Goal: Transaction & Acquisition: Purchase product/service

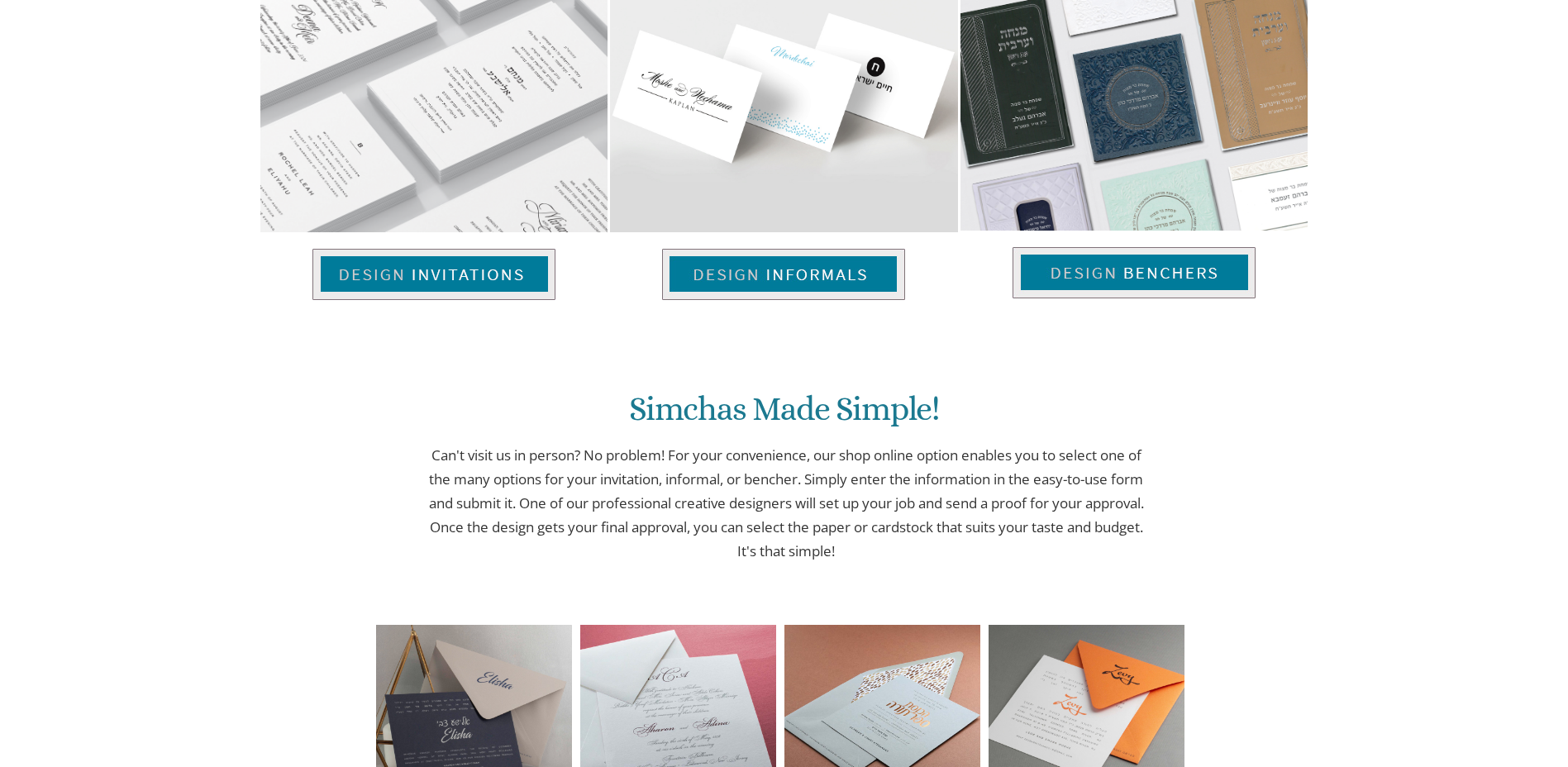
scroll to position [1211, 0]
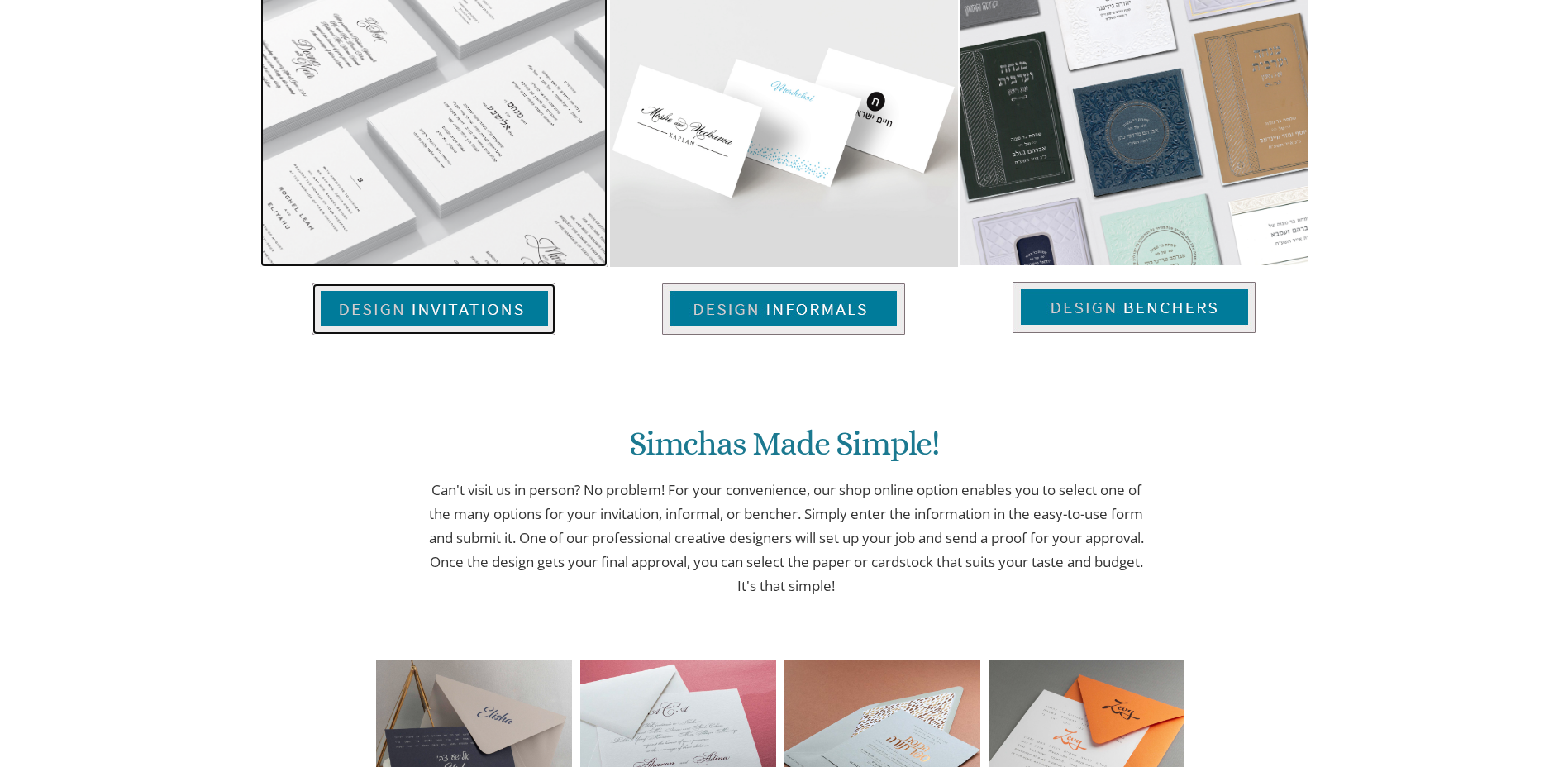
click at [508, 305] on img at bounding box center [434, 309] width 243 height 52
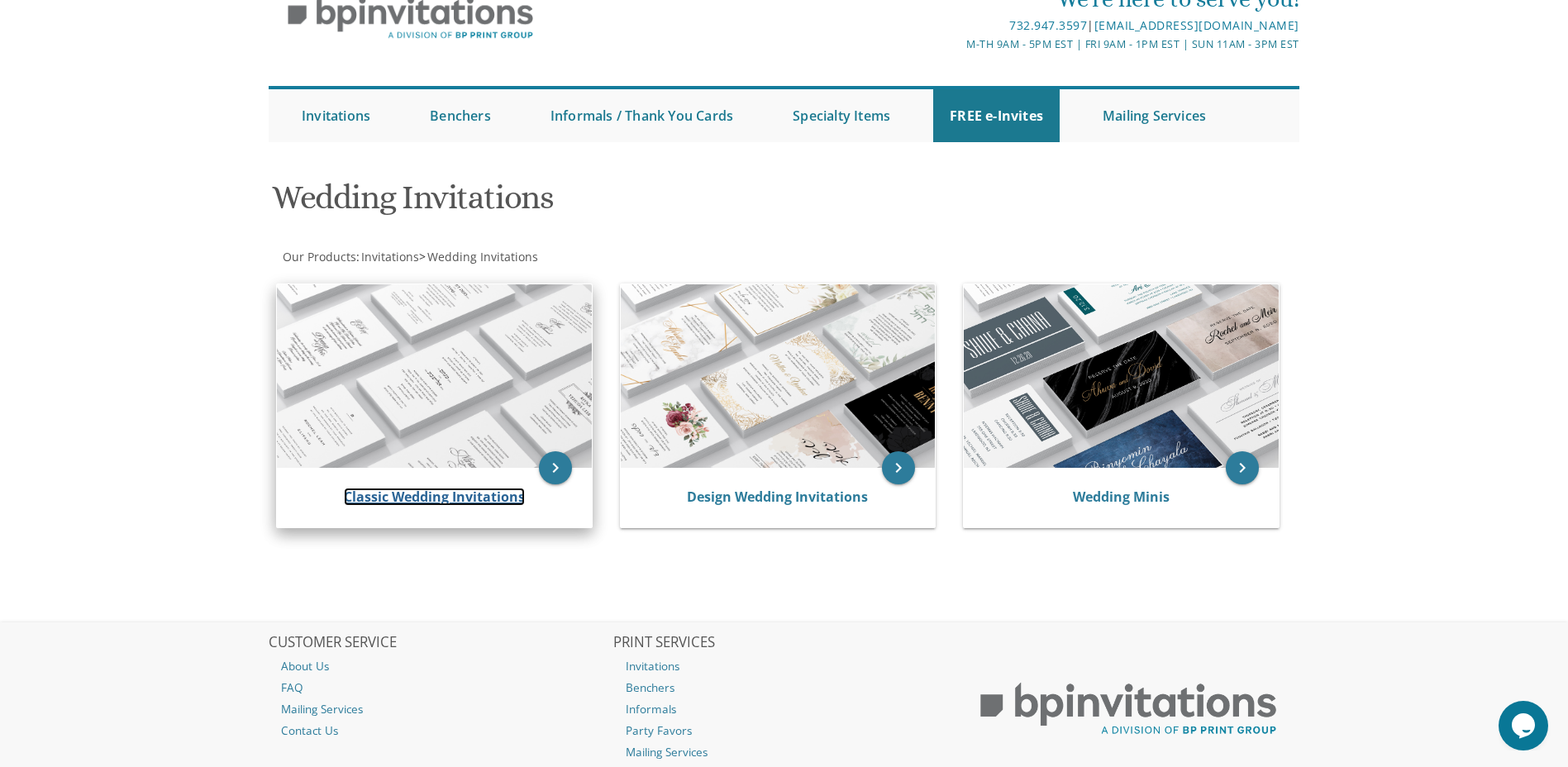
click at [471, 497] on link "Classic Wedding Invitations" at bounding box center [435, 496] width 181 height 18
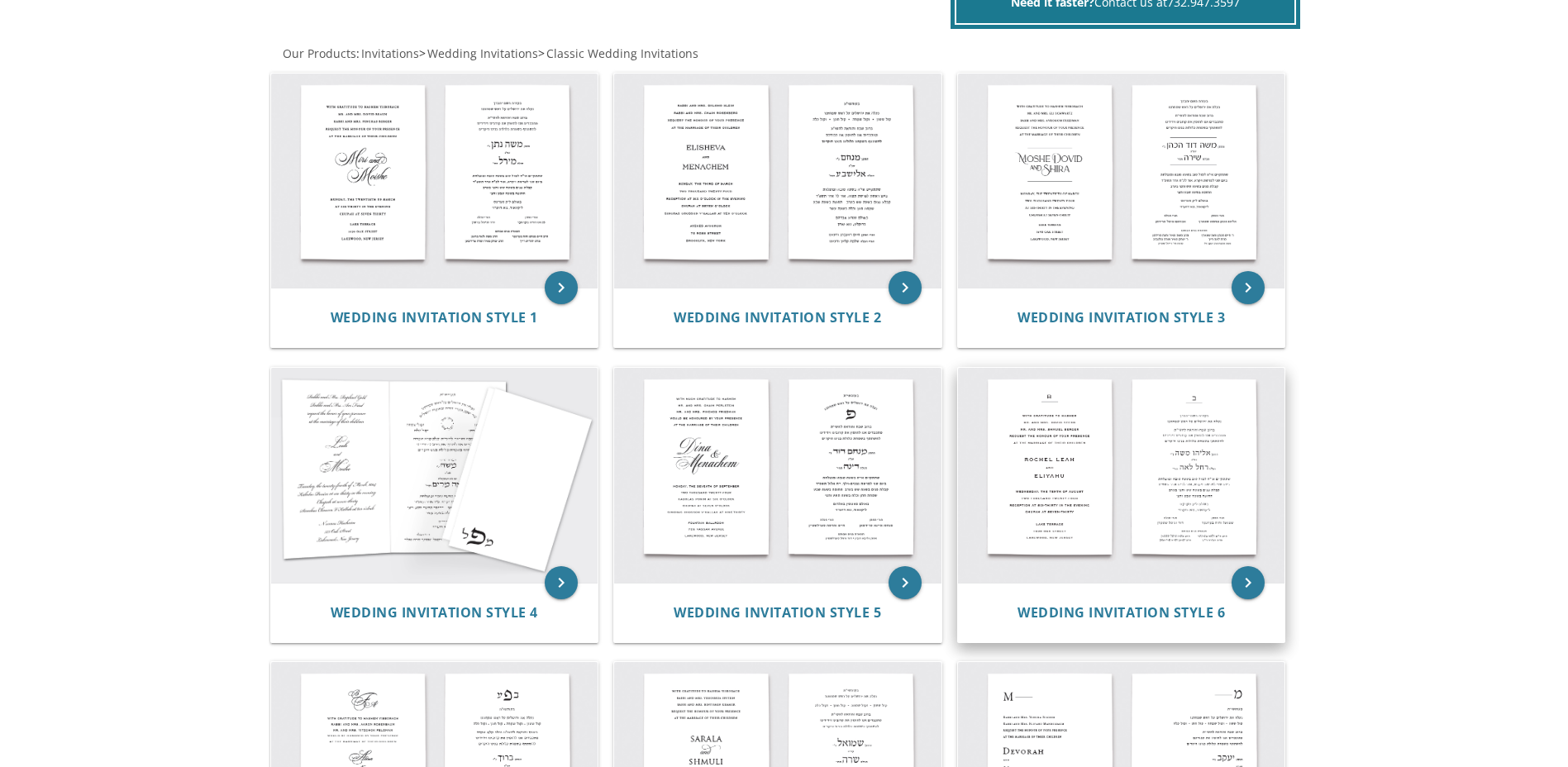
scroll to position [220, 0]
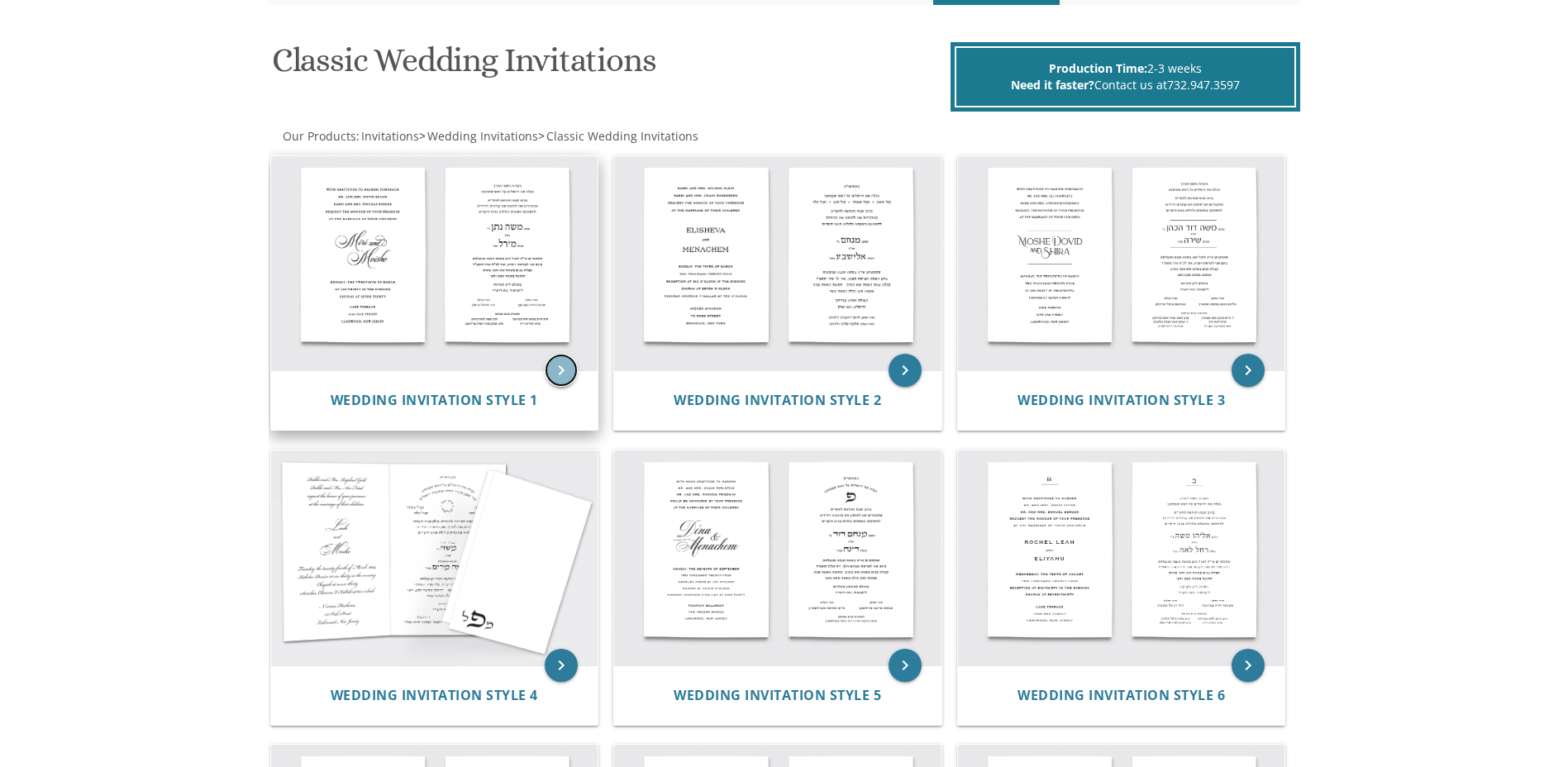
click at [556, 368] on icon "keyboard_arrow_right" at bounding box center [561, 370] width 33 height 33
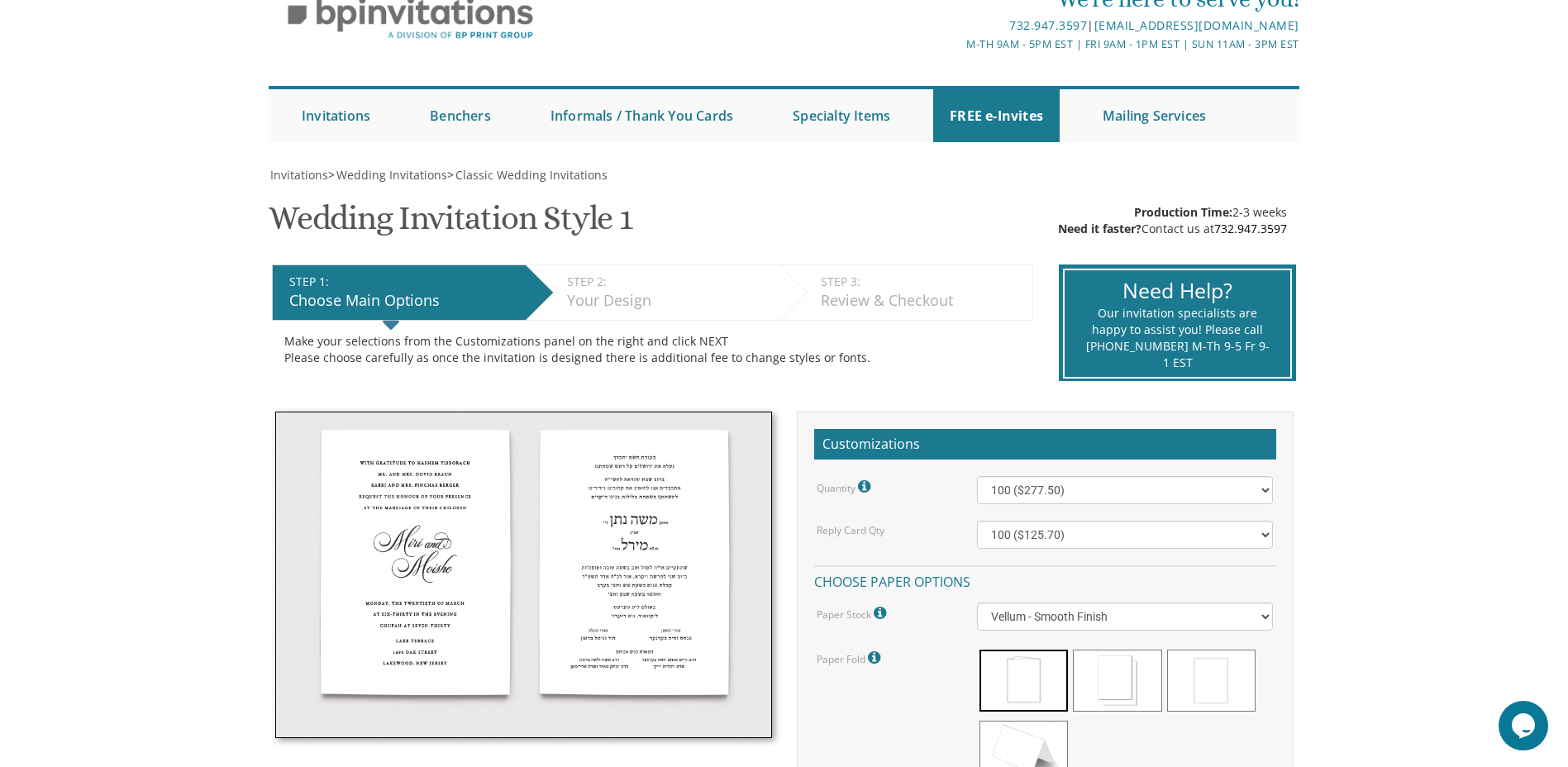
scroll to position [248, 0]
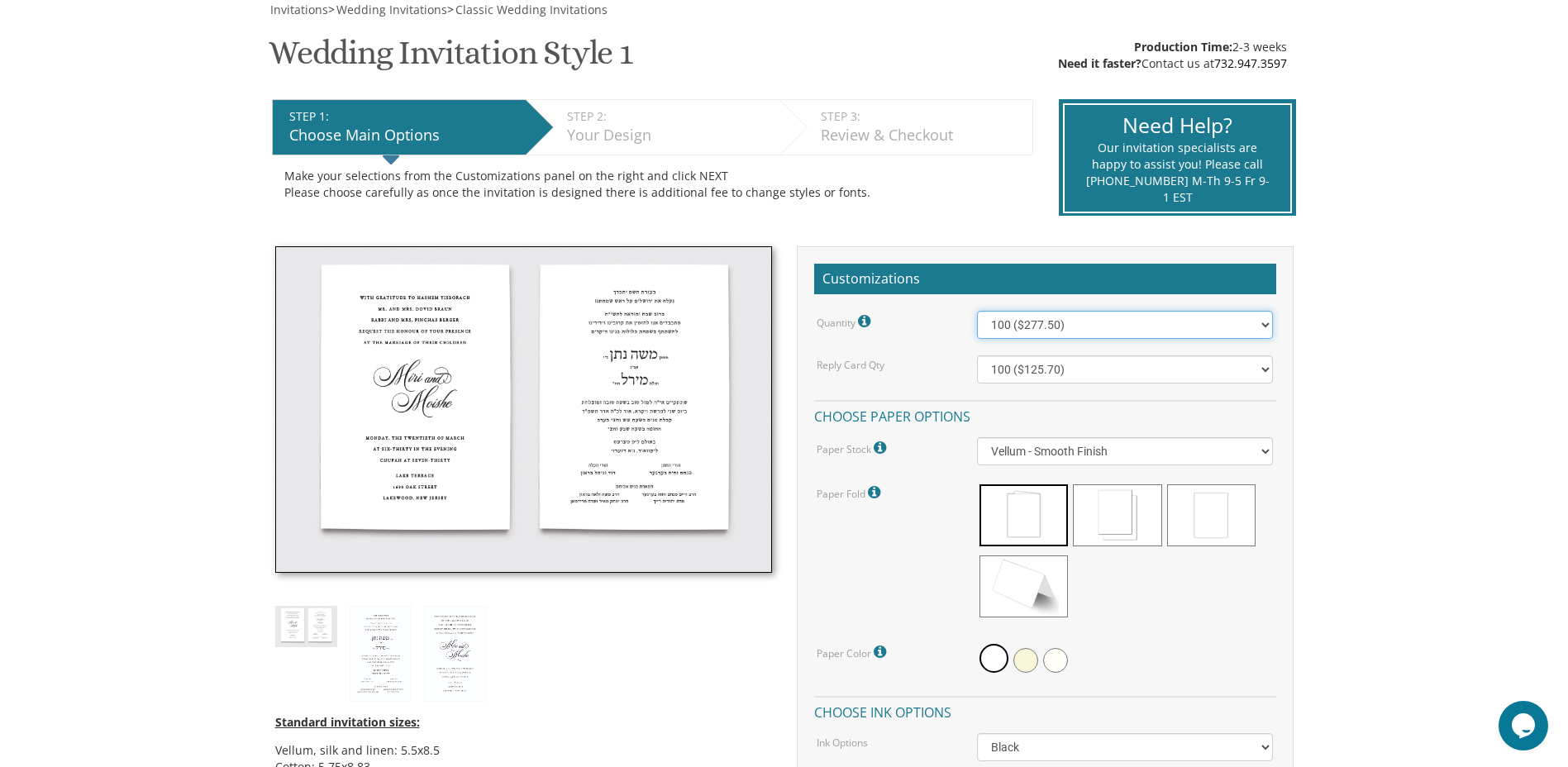
click at [1262, 322] on select "100 ($277.50) 200 ($330.45) 300 ($380.65) 400 ($432.70) 500 ($482.10) 600 ($534…" at bounding box center [1125, 325] width 296 height 28
click at [1261, 369] on select "100 ($125.70) 200 ($150.60) 300 ($177.95) 400 ($270.70) 500 ($225.30) 600 ($249…" at bounding box center [1125, 369] width 296 height 28
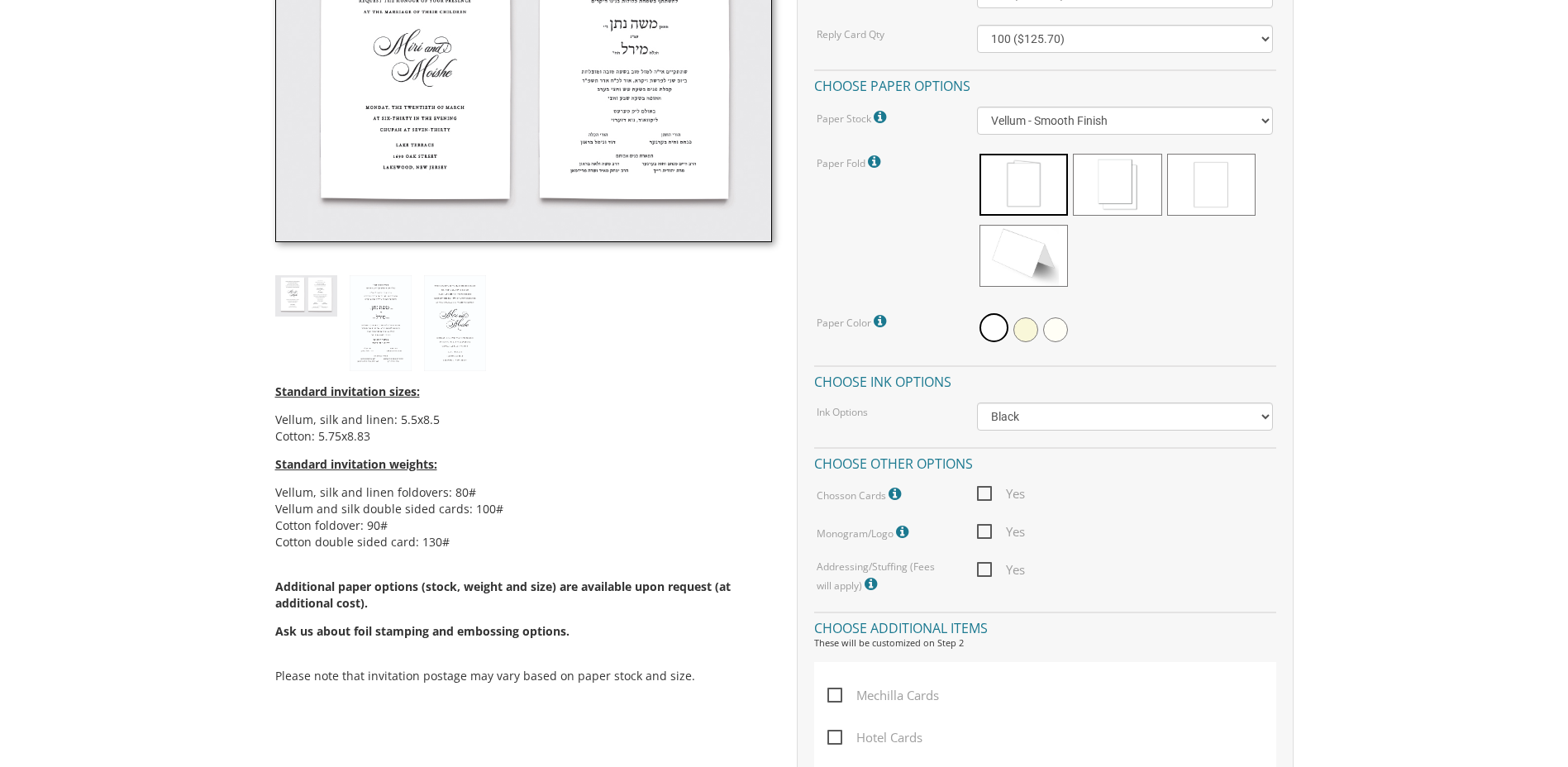
scroll to position [661, 0]
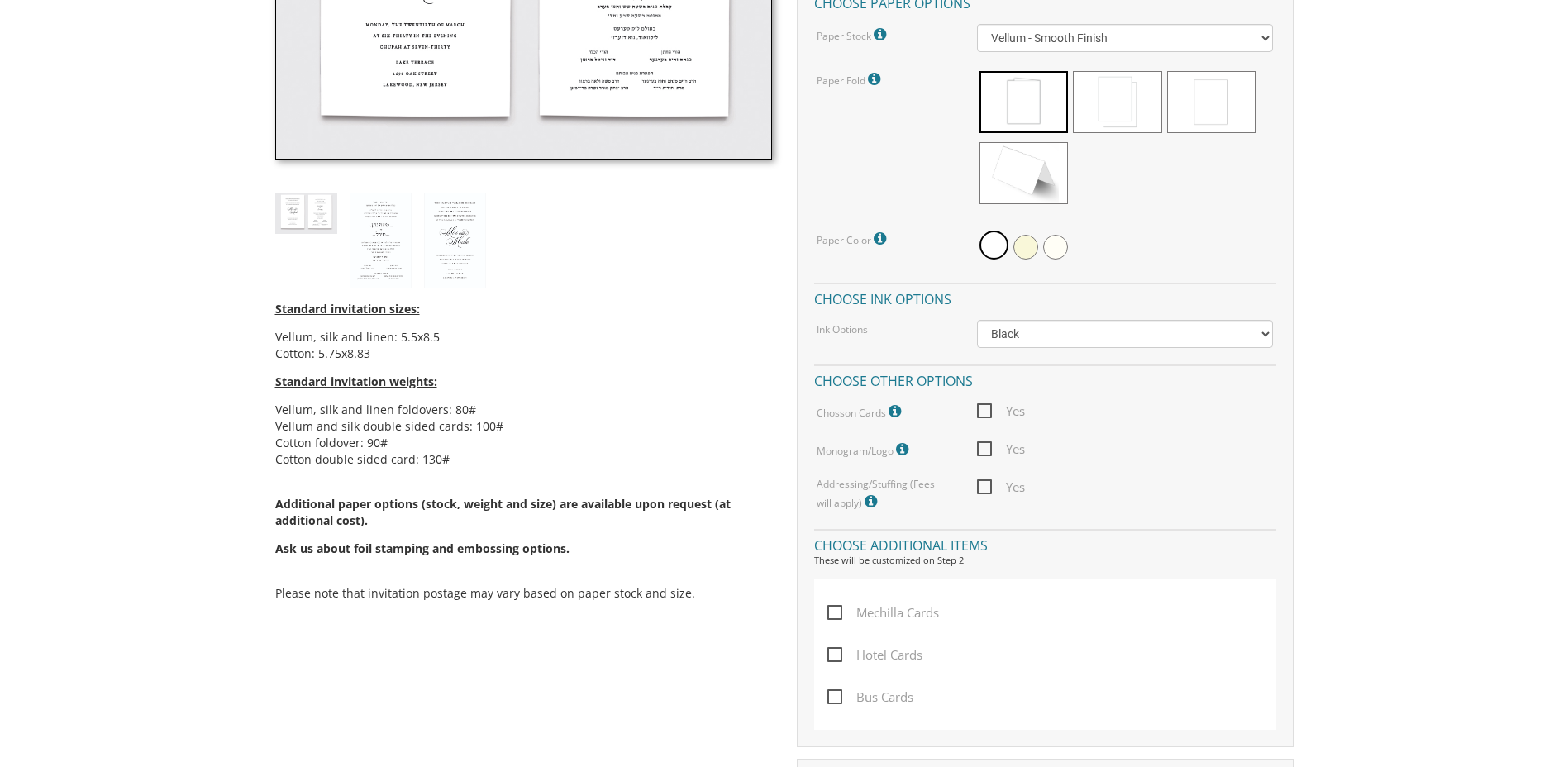
click at [982, 410] on span "Yes" at bounding box center [1001, 411] width 48 height 21
click at [982, 410] on input "Yes" at bounding box center [982, 410] width 11 height 11
checkbox input "true"
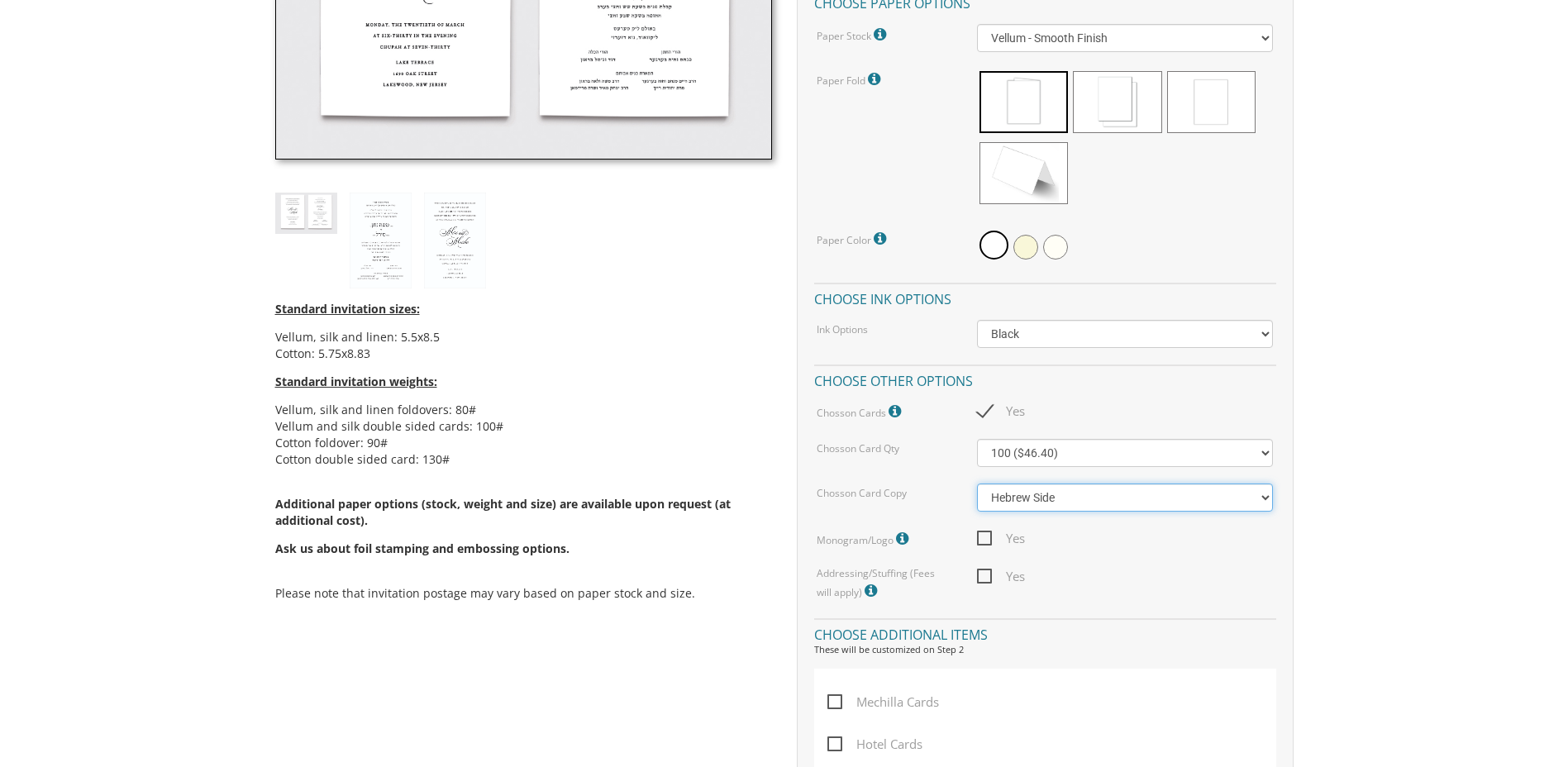
click at [1267, 496] on select "Hebrew Side English Side" at bounding box center [1125, 497] width 296 height 28
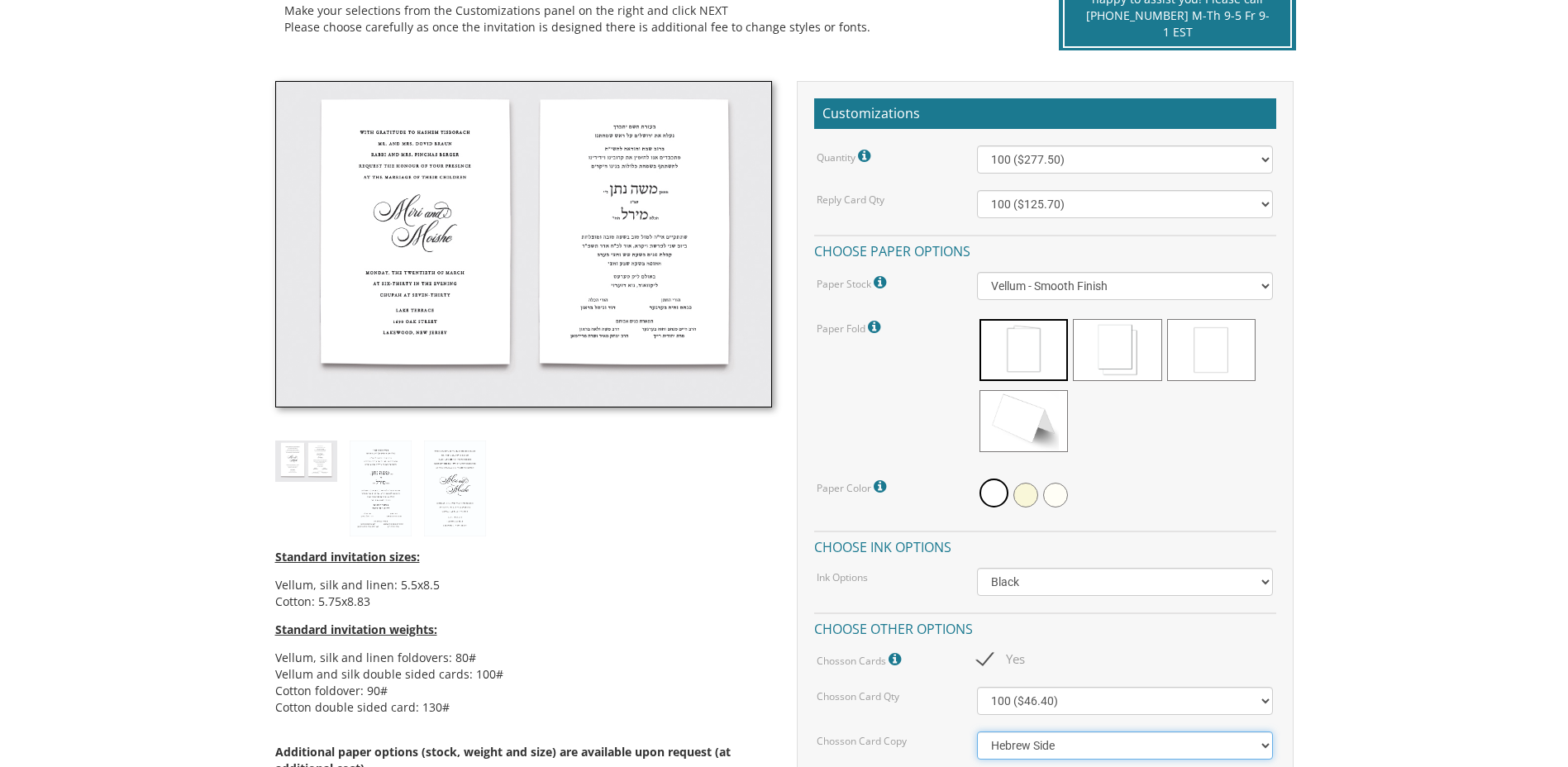
scroll to position [331, 0]
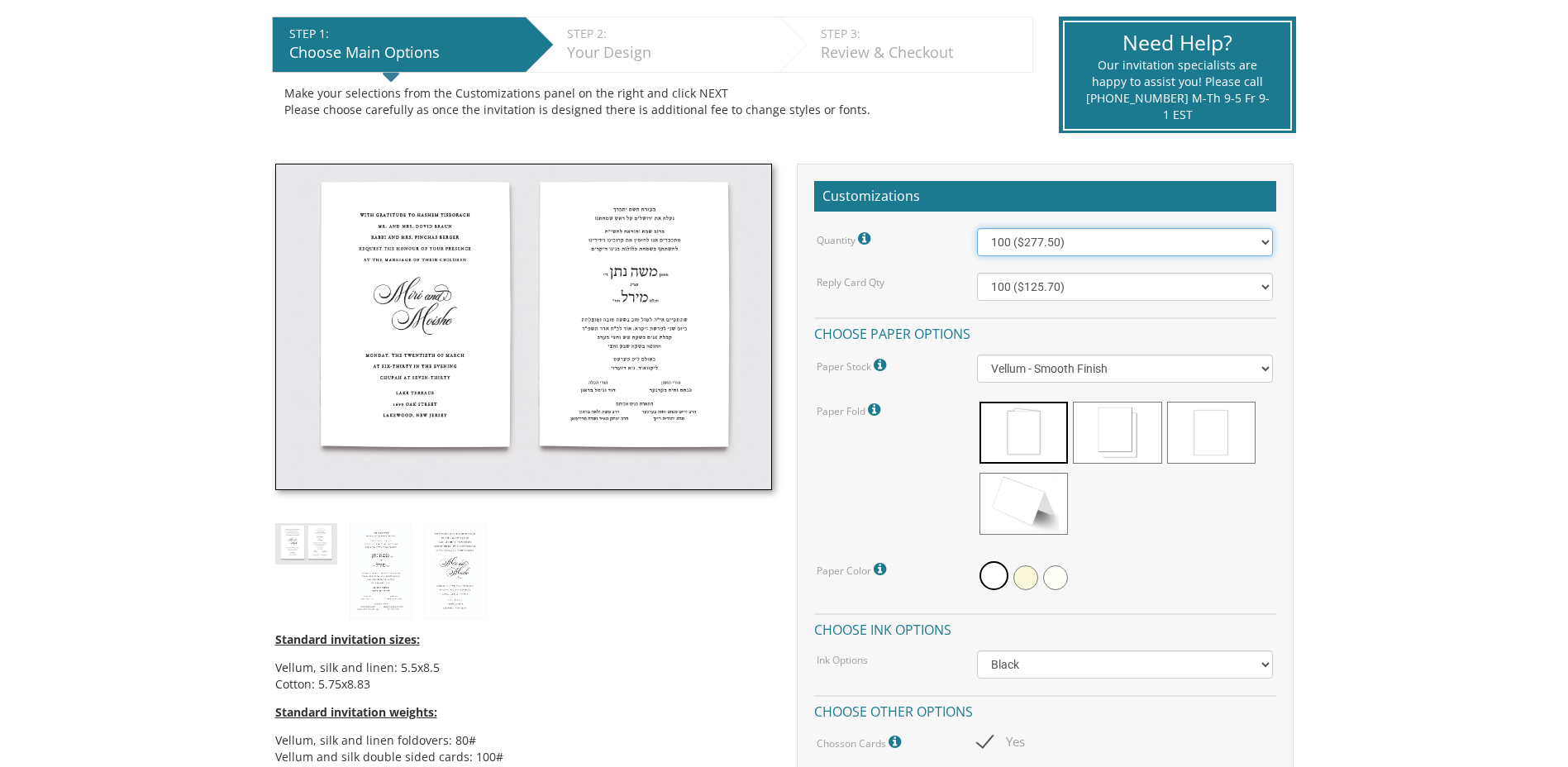
click at [1264, 239] on select "100 ($277.50) 200 ($330.45) 300 ($380.65) 400 ($432.70) 500 ($482.10) 600 ($534…" at bounding box center [1125, 242] width 296 height 28
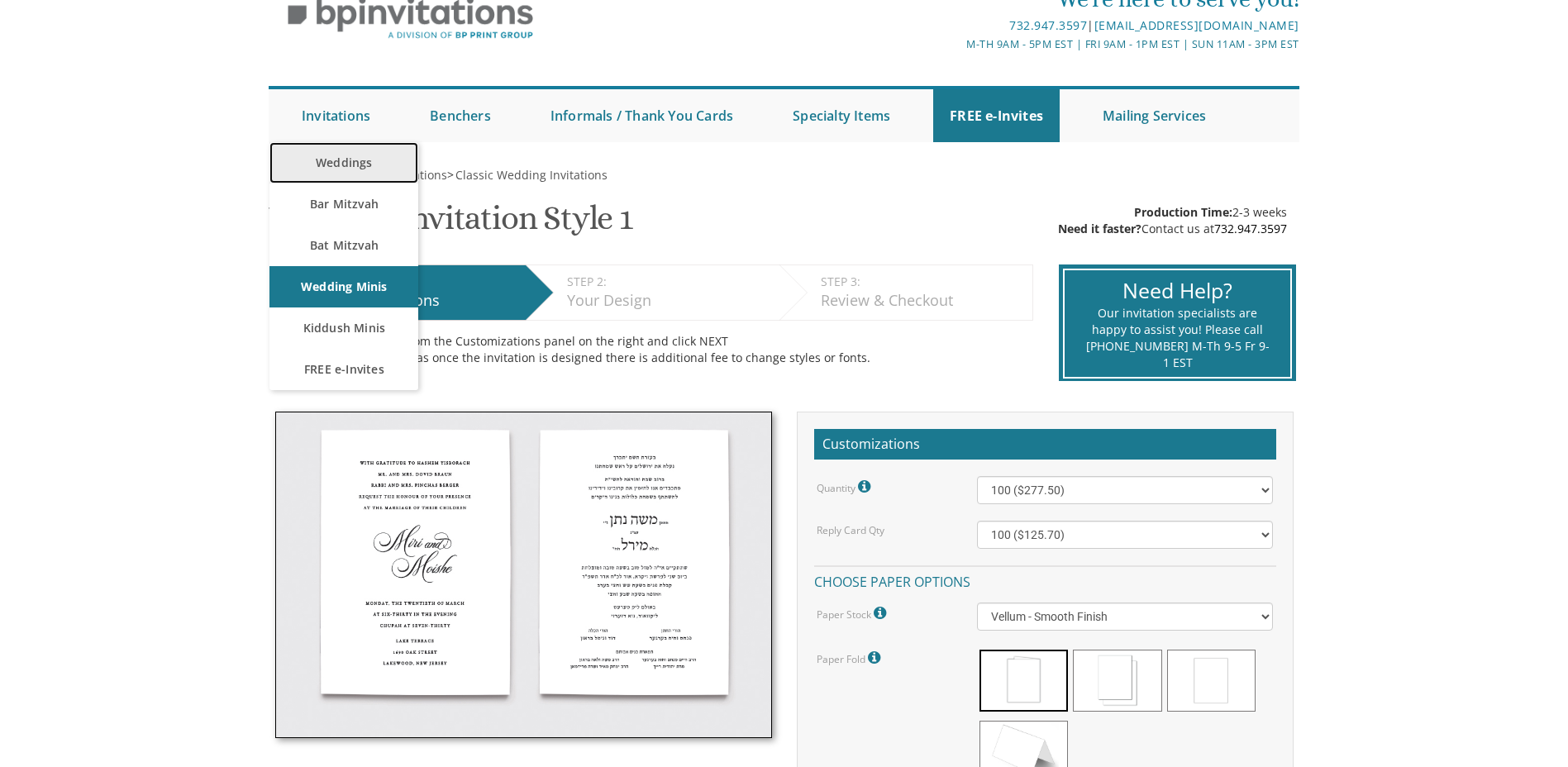
click at [352, 160] on link "Weddings" at bounding box center [343, 163] width 149 height 41
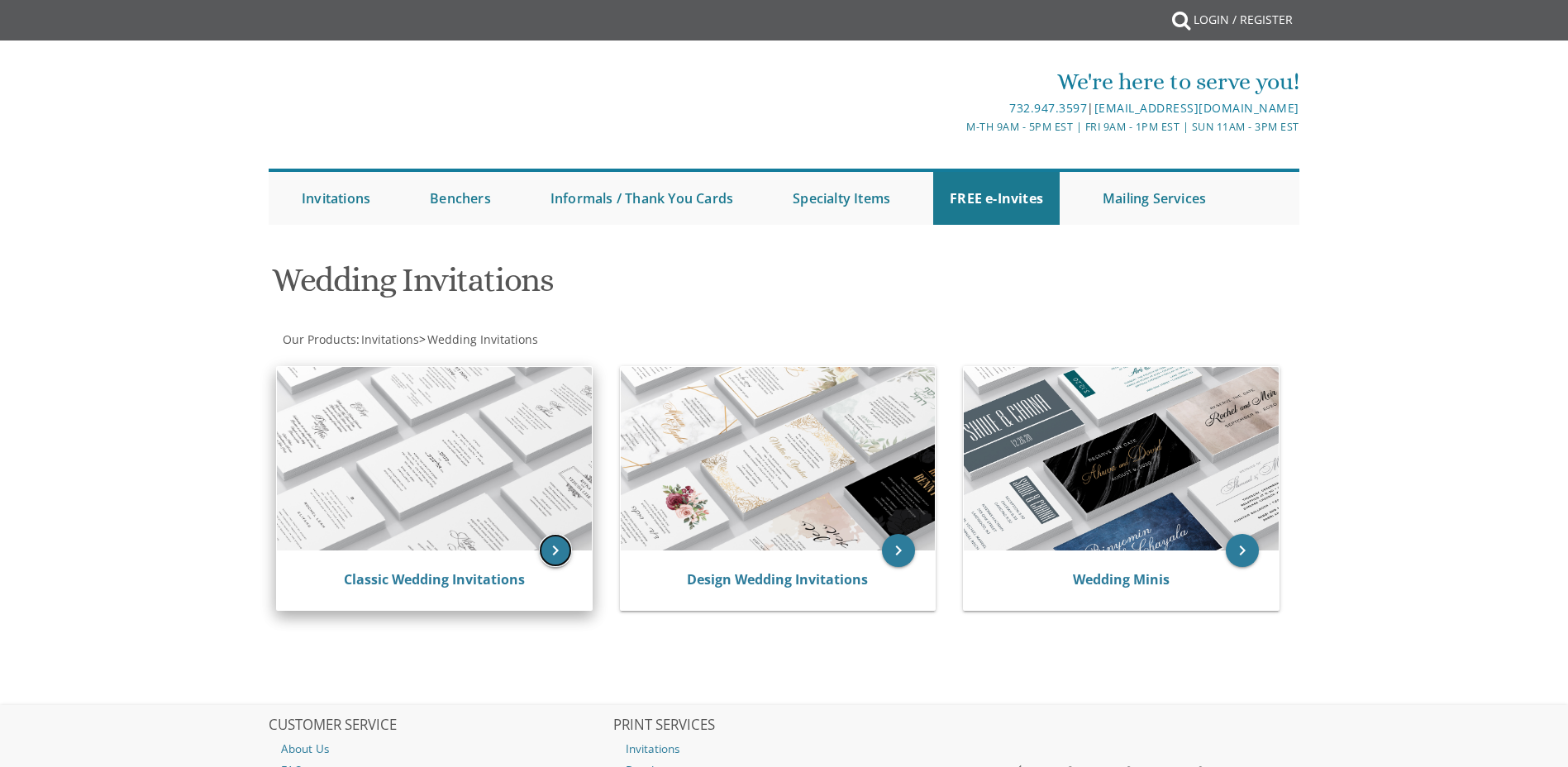
click at [551, 546] on icon "keyboard_arrow_right" at bounding box center [556, 551] width 33 height 33
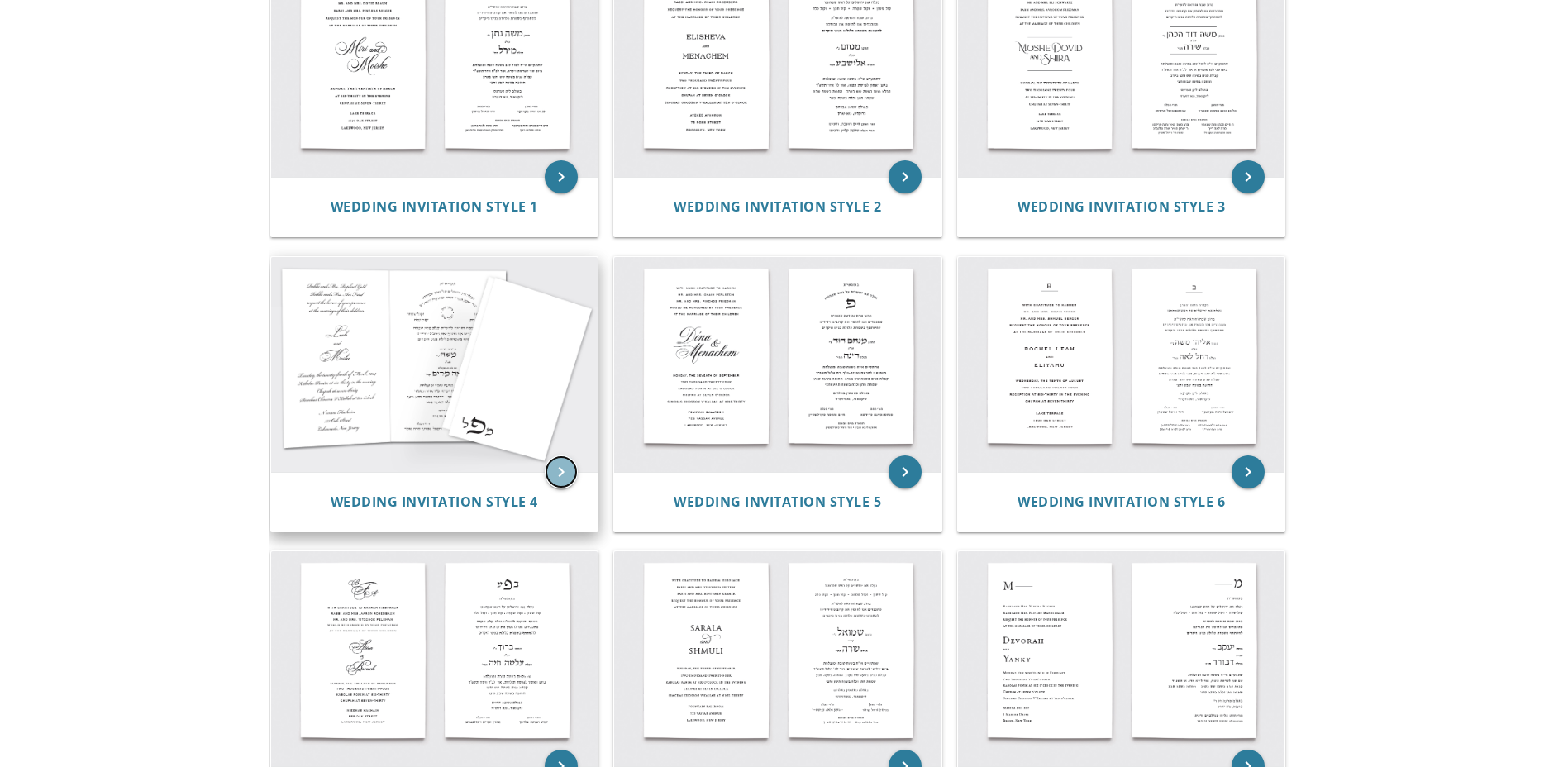
click at [557, 466] on icon "keyboard_arrow_right" at bounding box center [561, 472] width 33 height 33
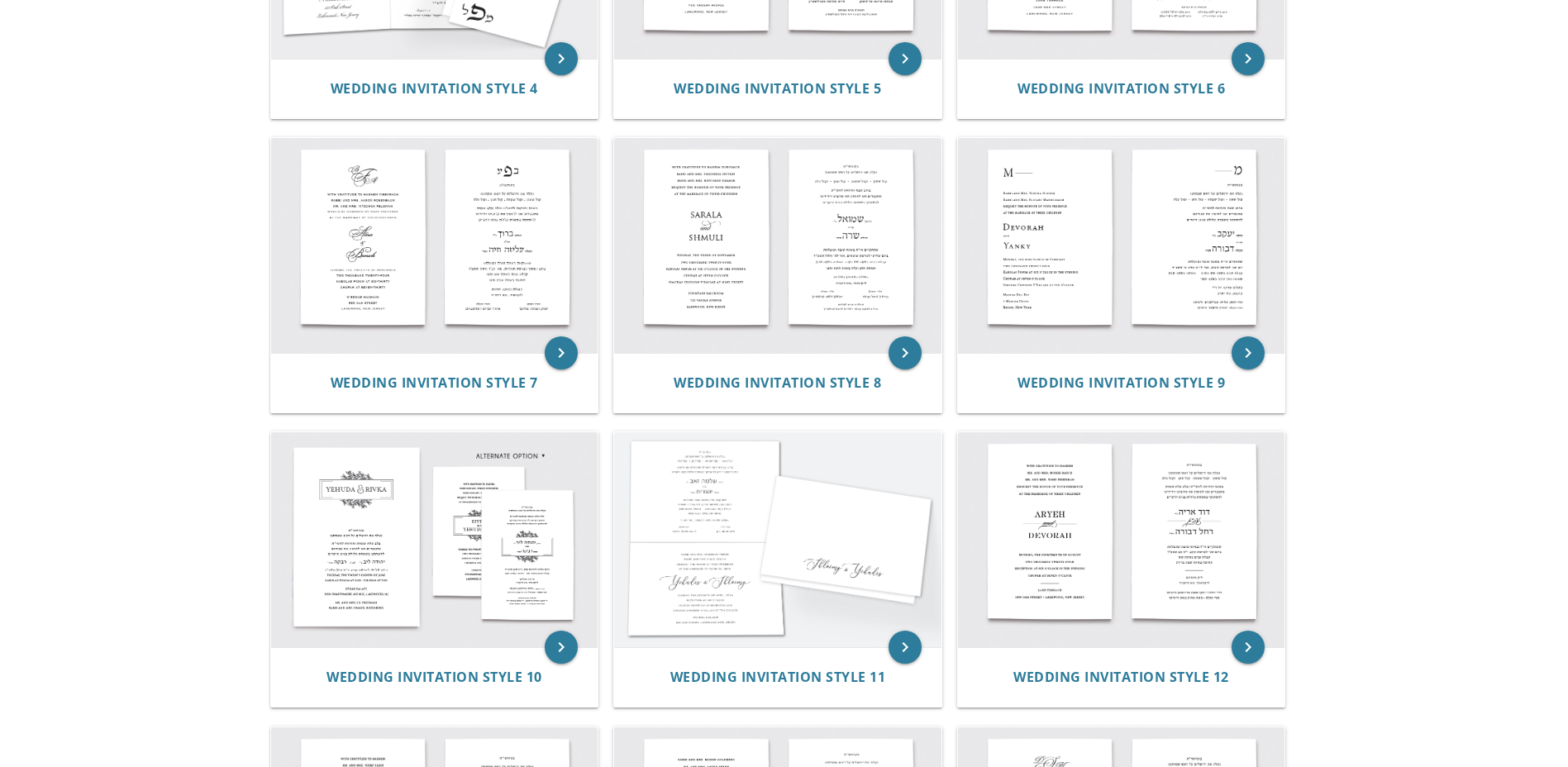
scroll to position [910, 0]
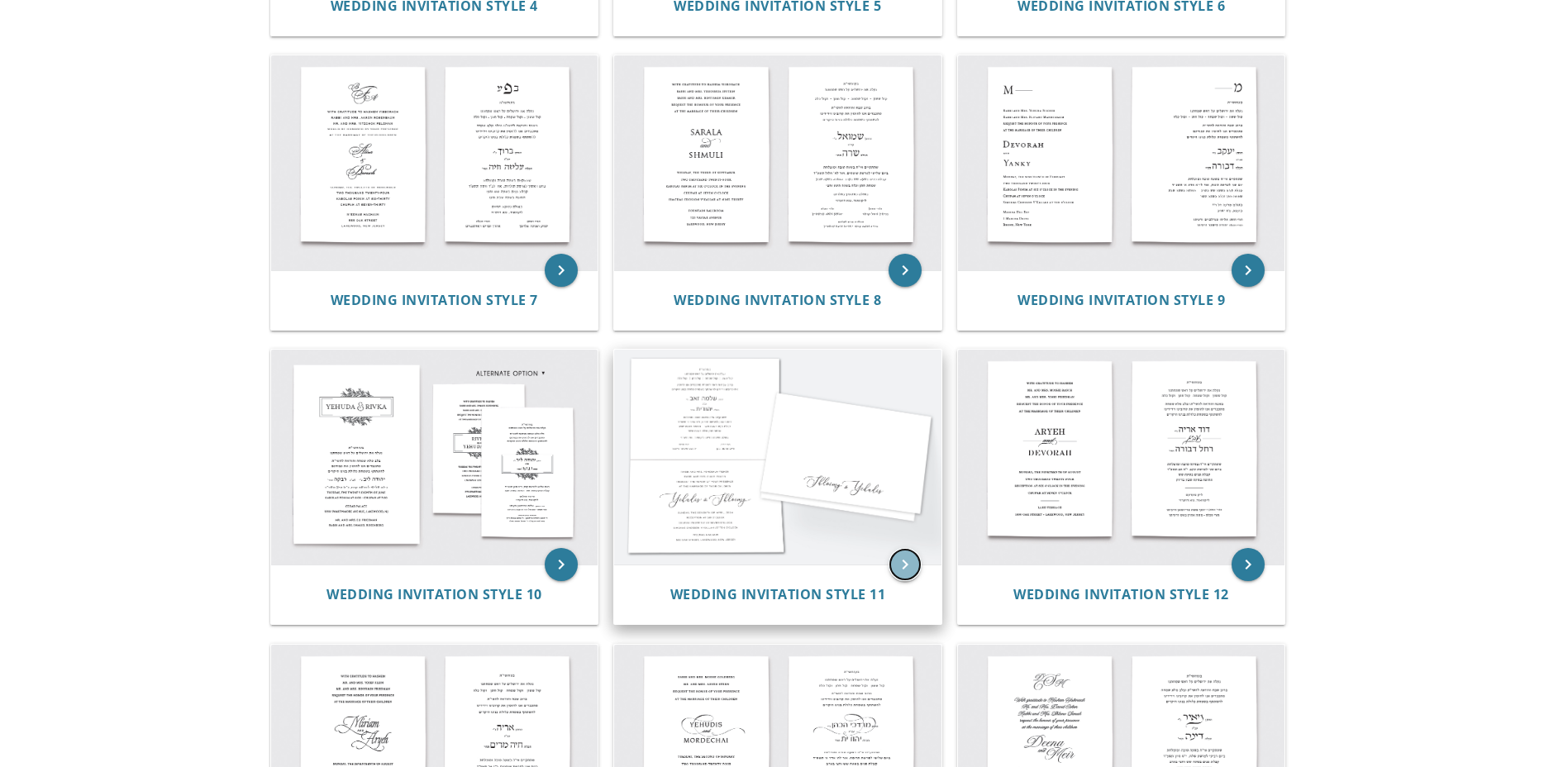
click at [897, 567] on icon "keyboard_arrow_right" at bounding box center [905, 564] width 33 height 33
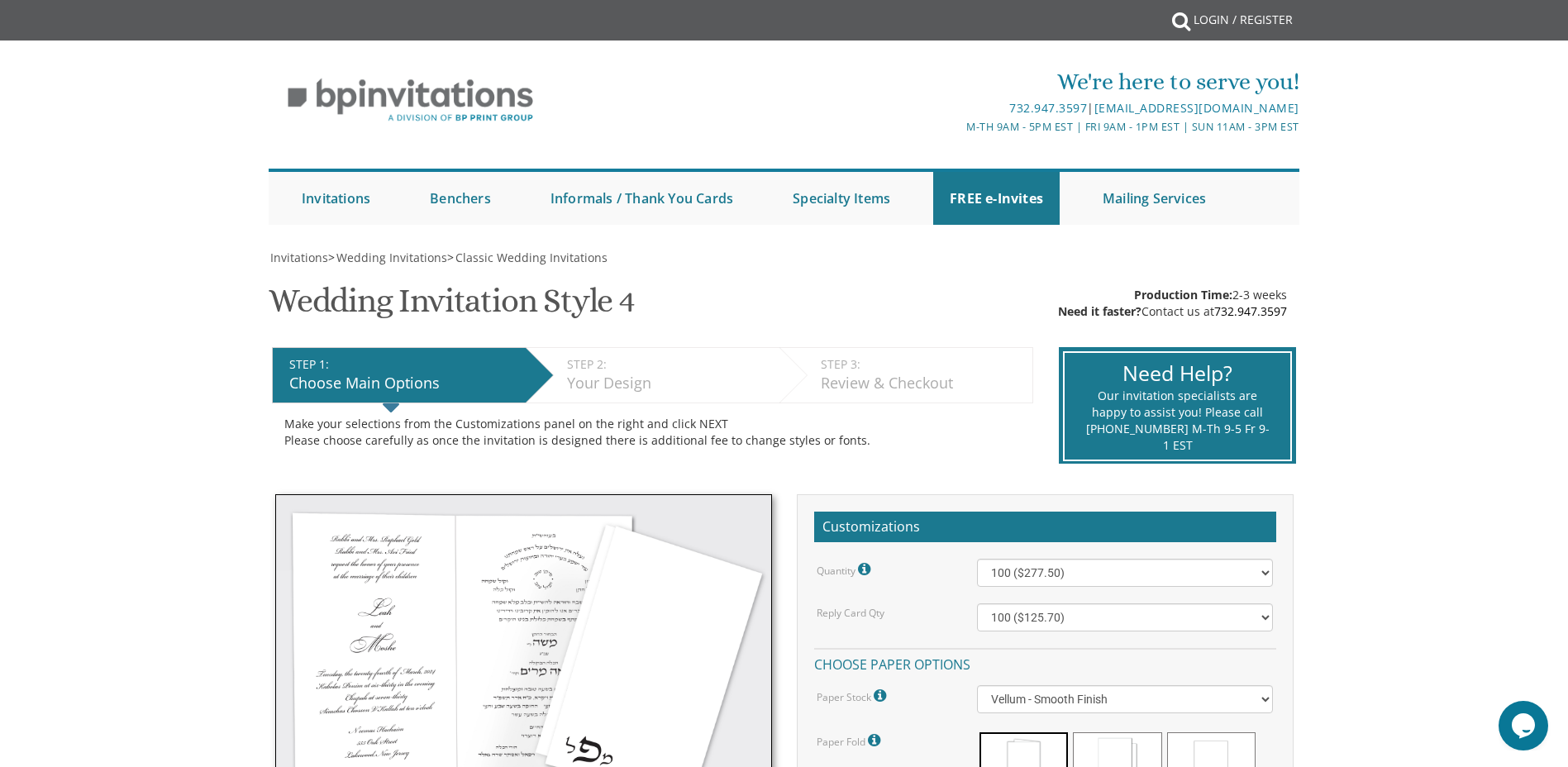
scroll to position [248, 0]
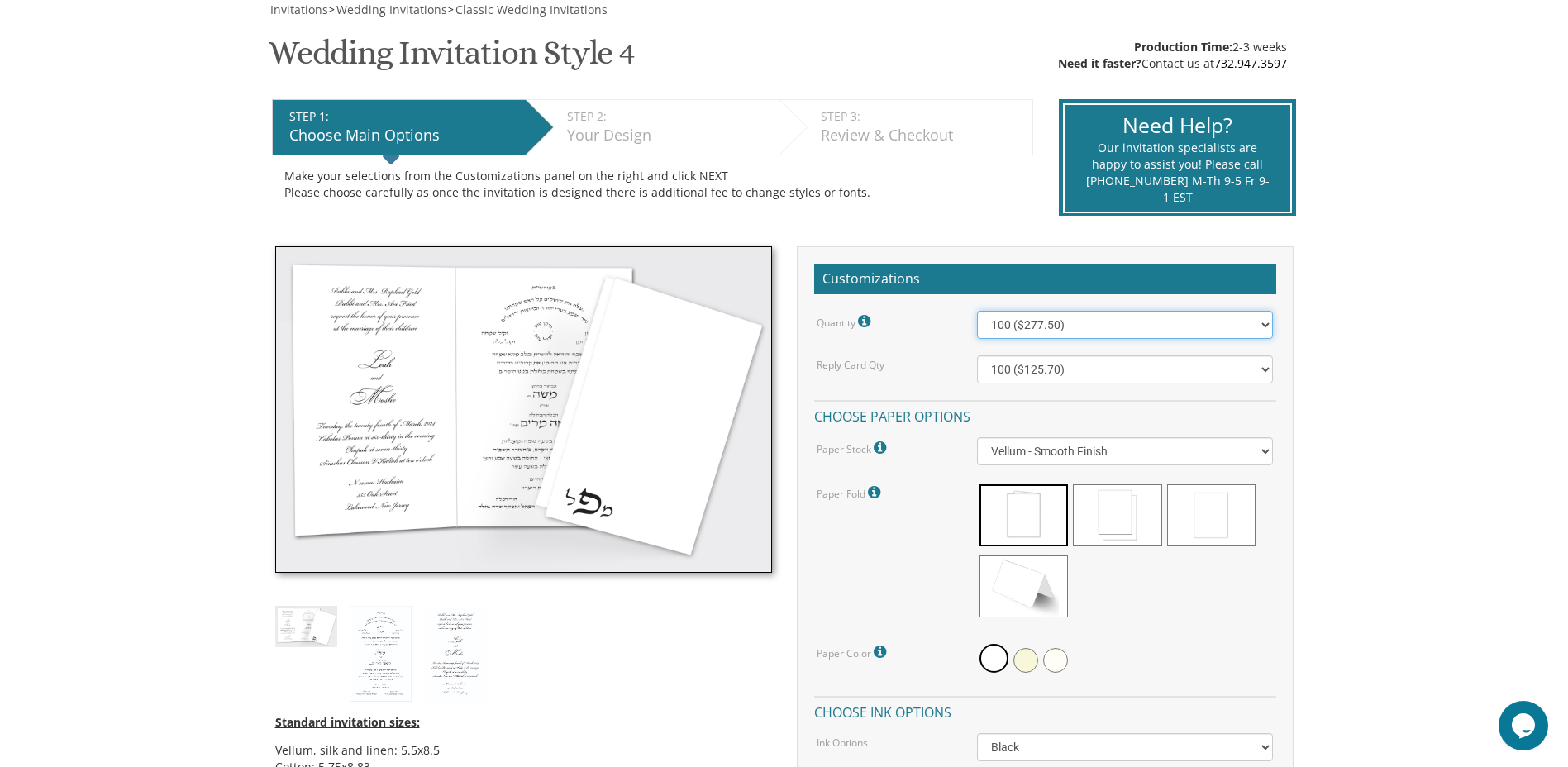
click at [1266, 321] on select "100 ($277.50) 200 ($330.45) 300 ($380.65) 400 ($432.70) 500 ($482.10) 600 ($534…" at bounding box center [1125, 325] width 296 height 28
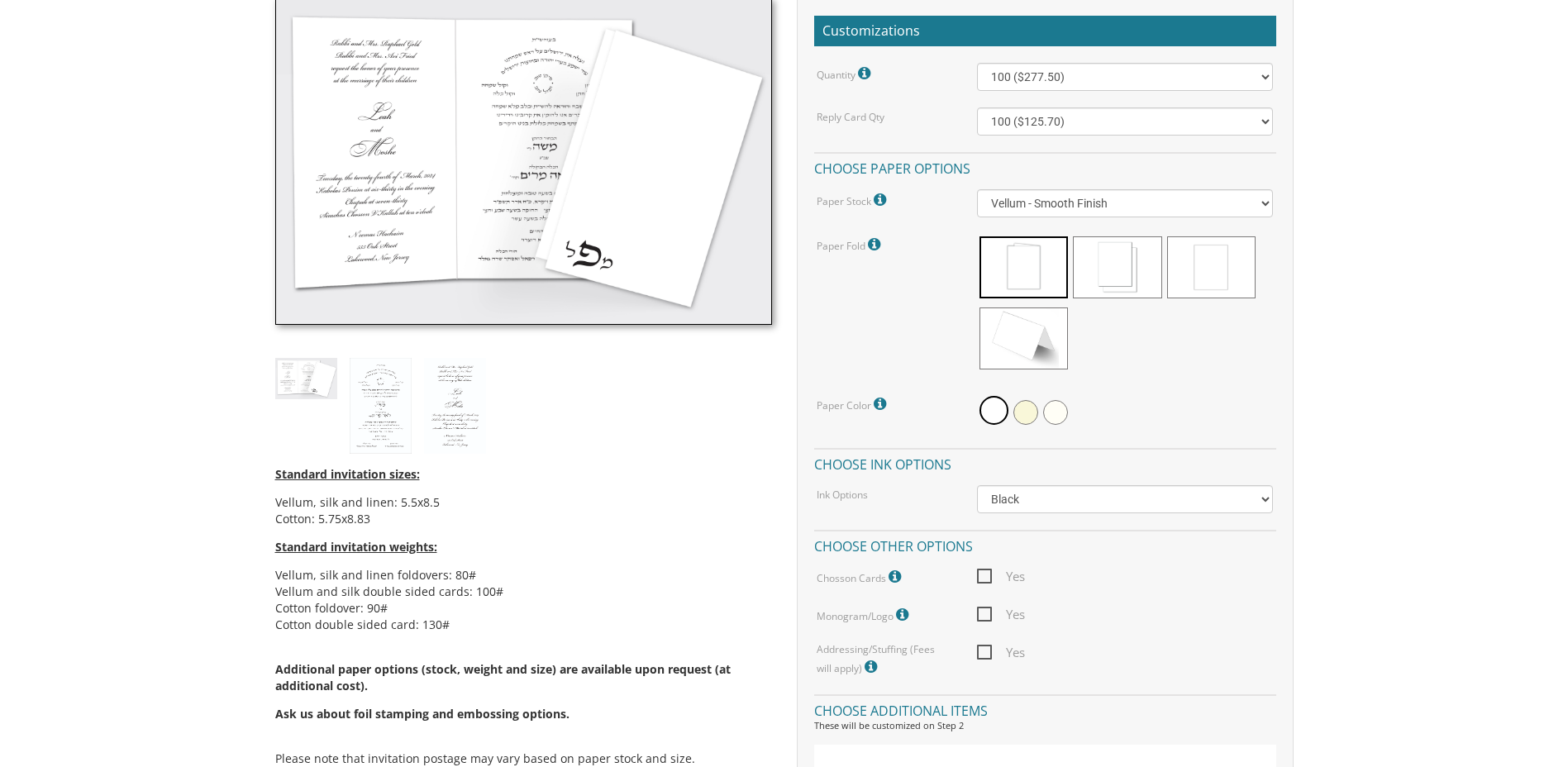
scroll to position [579, 0]
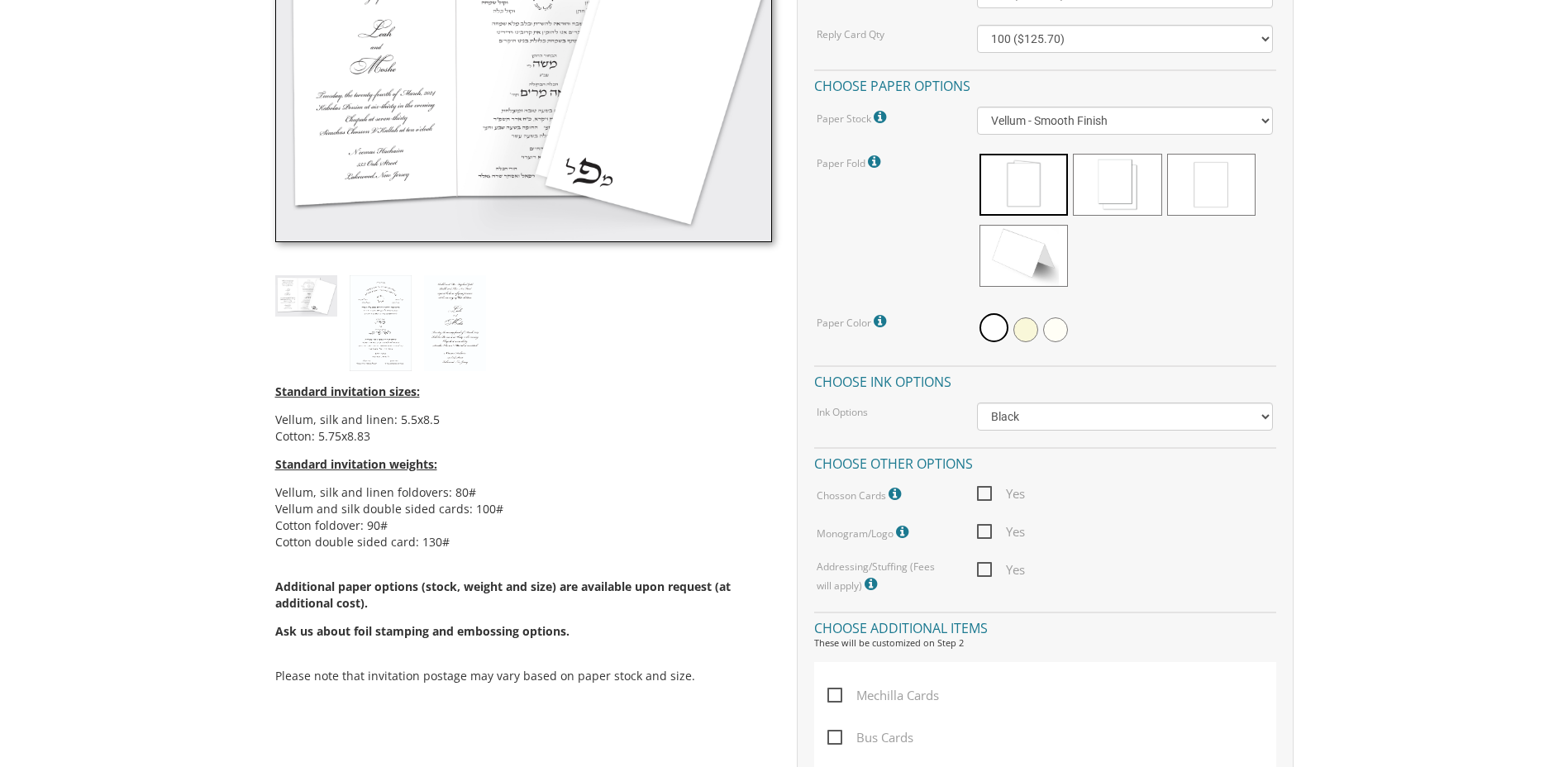
click at [305, 302] on img at bounding box center [307, 295] width 62 height 40
click at [378, 326] on img at bounding box center [380, 324] width 62 height 96
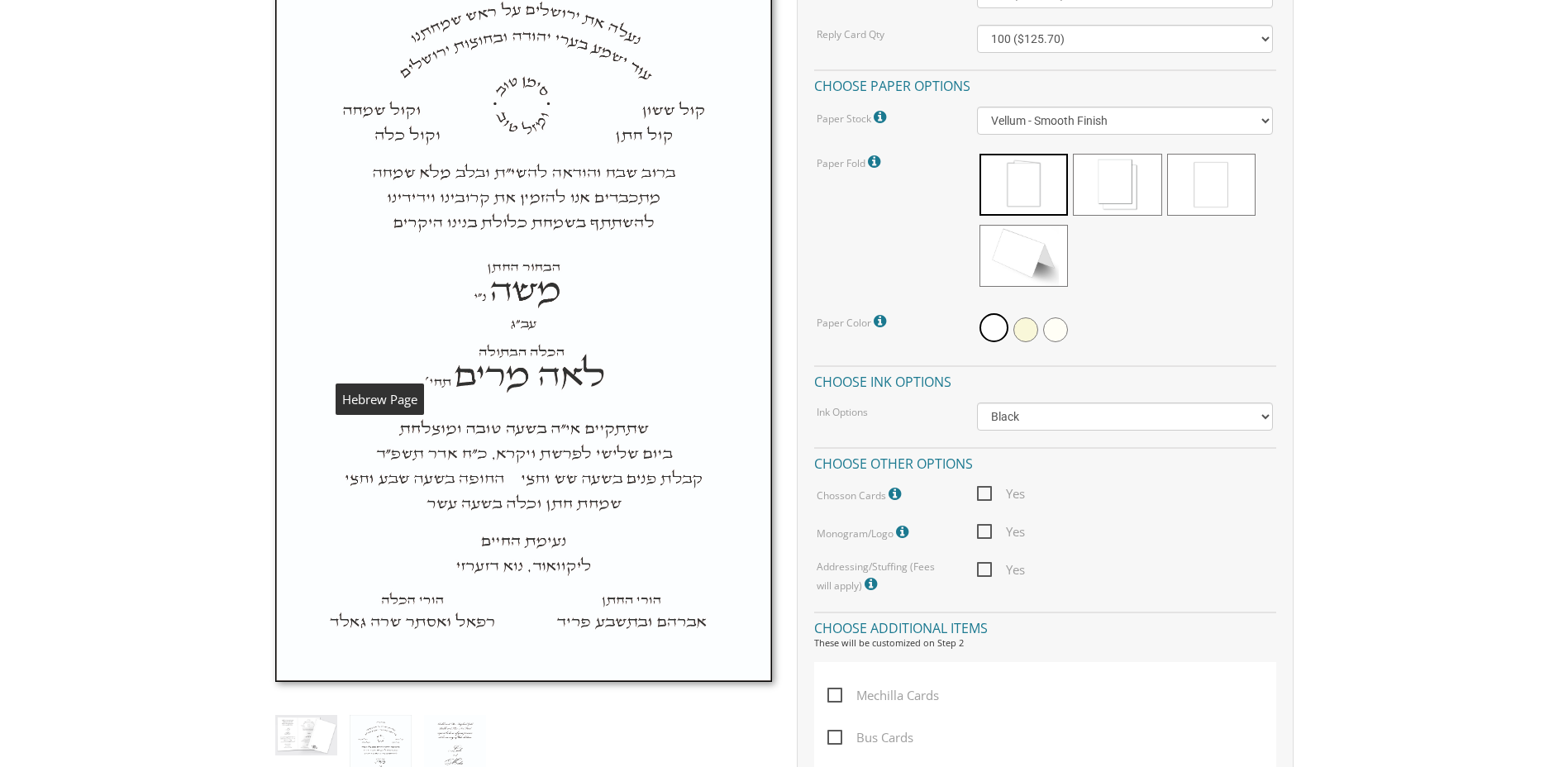
click at [378, 326] on img at bounding box center [524, 299] width 497 height 766
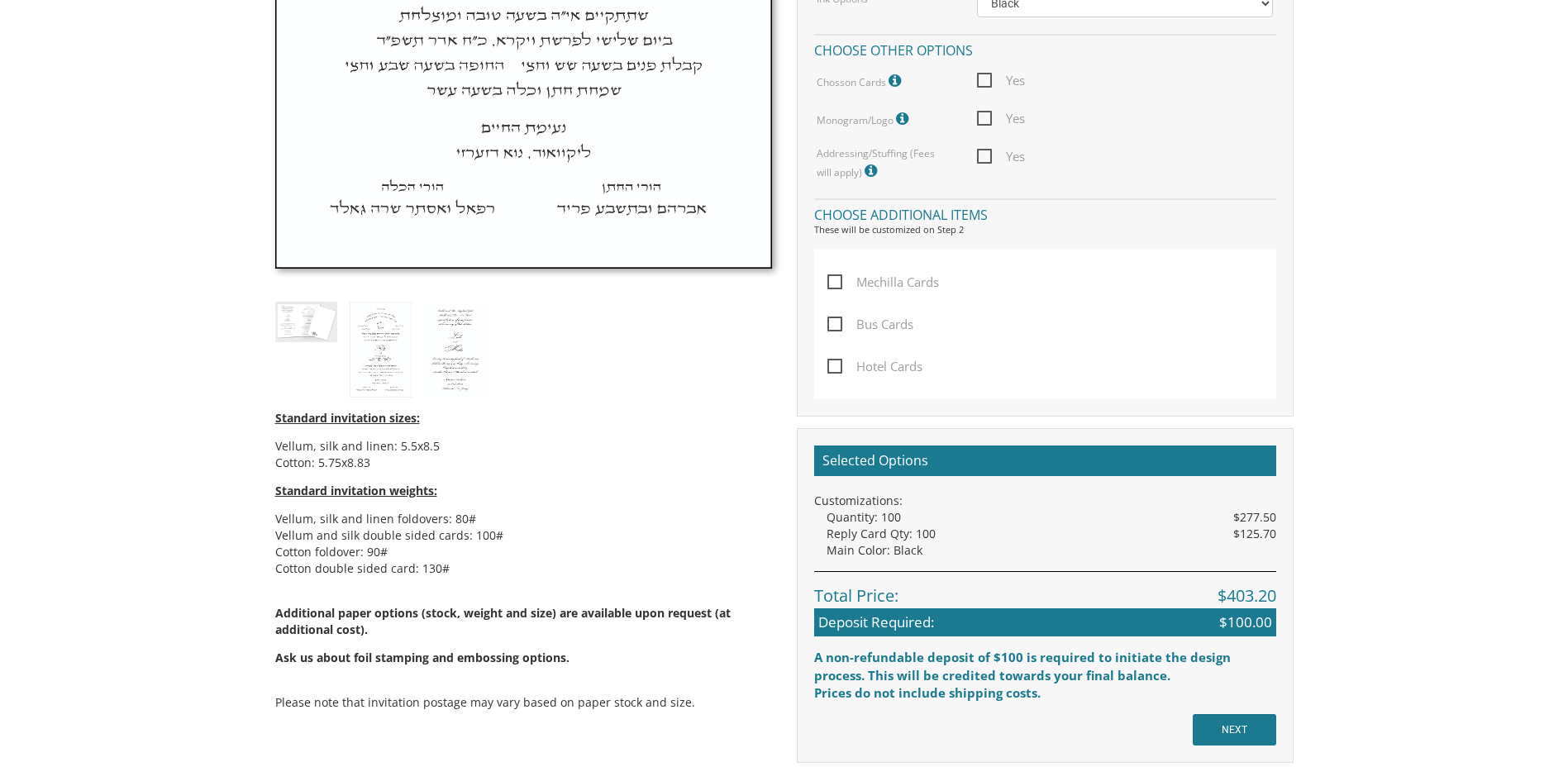
scroll to position [1075, 0]
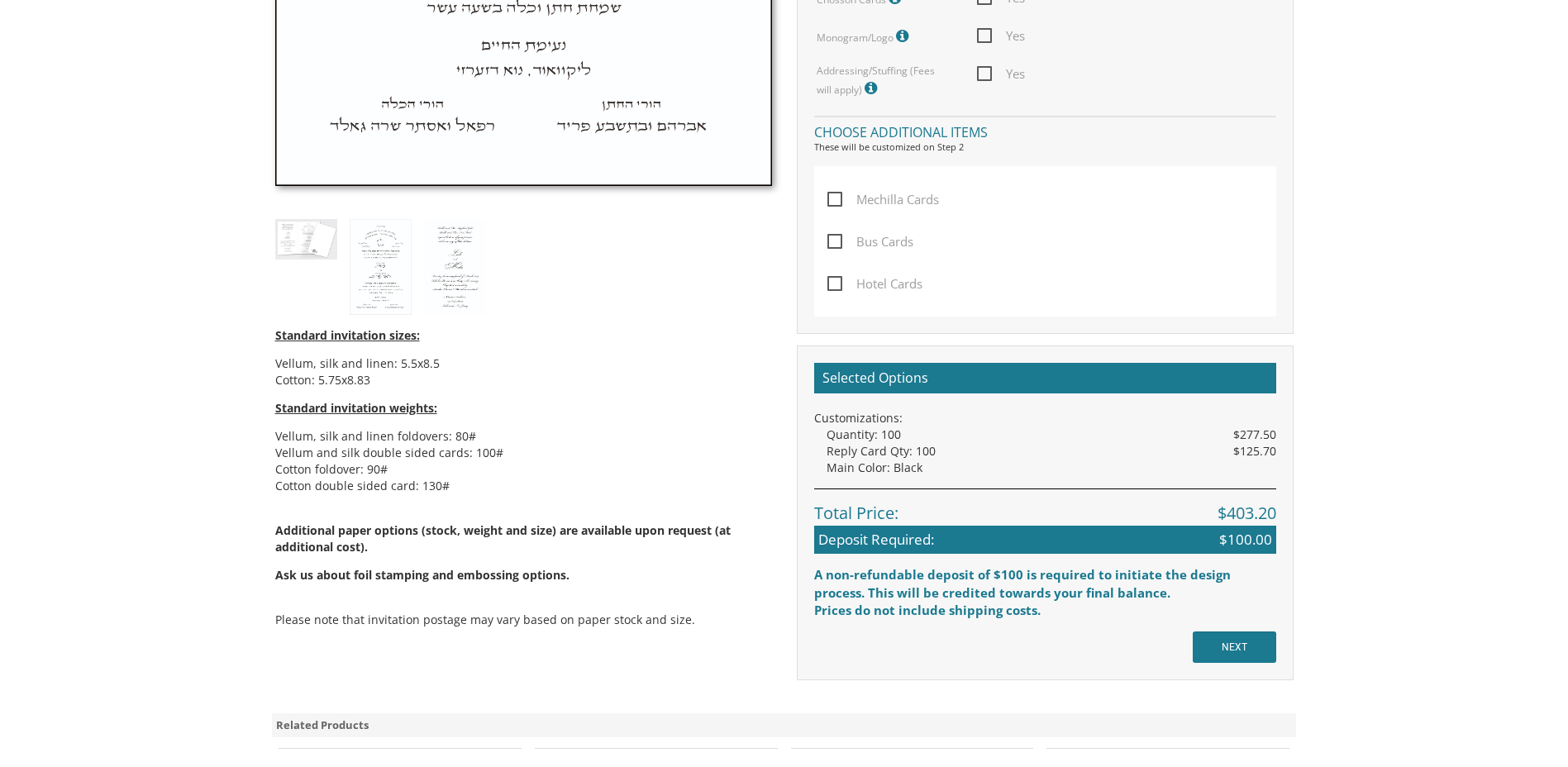
click at [313, 242] on img at bounding box center [307, 239] width 62 height 40
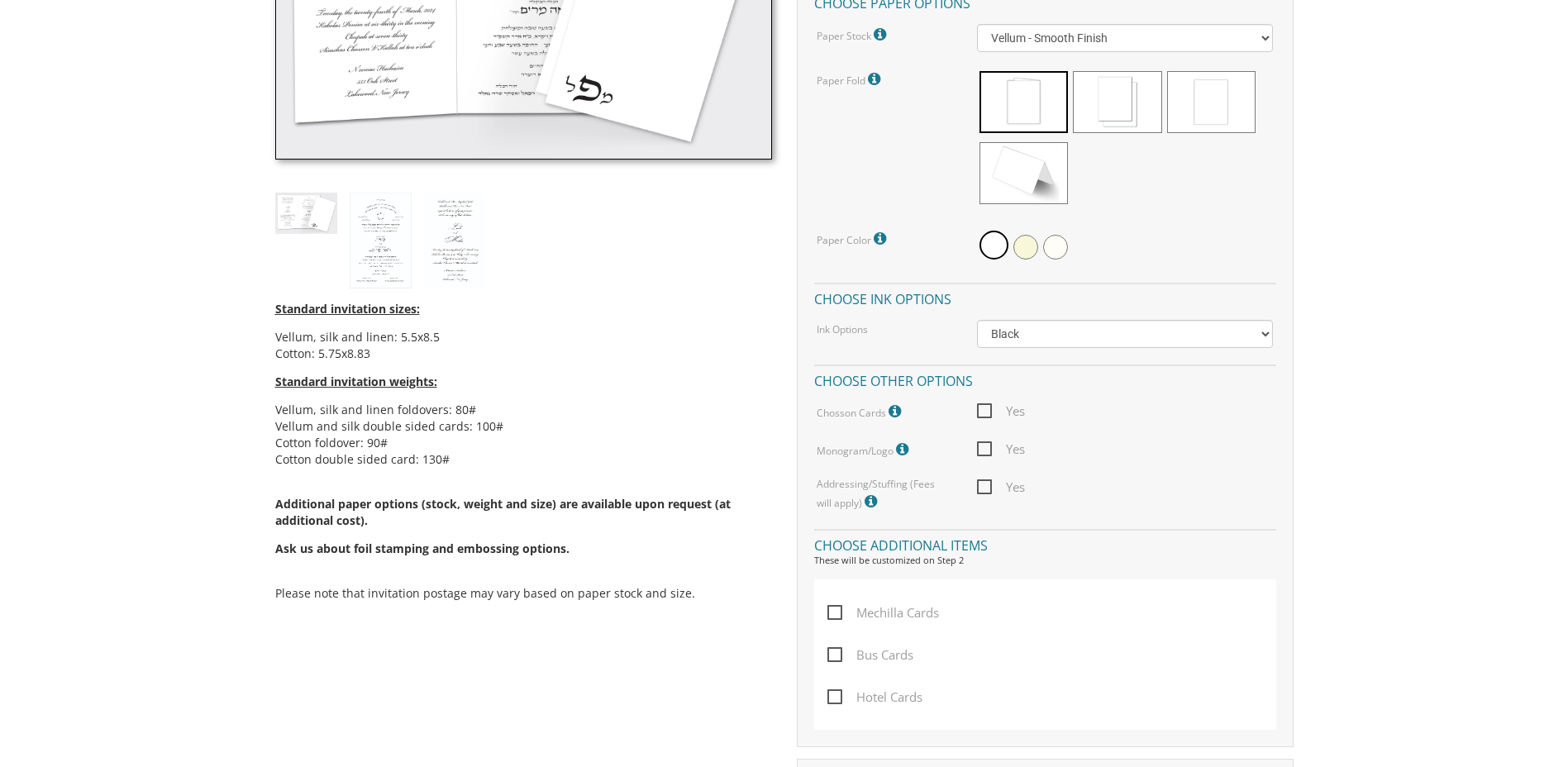
scroll to position [331, 0]
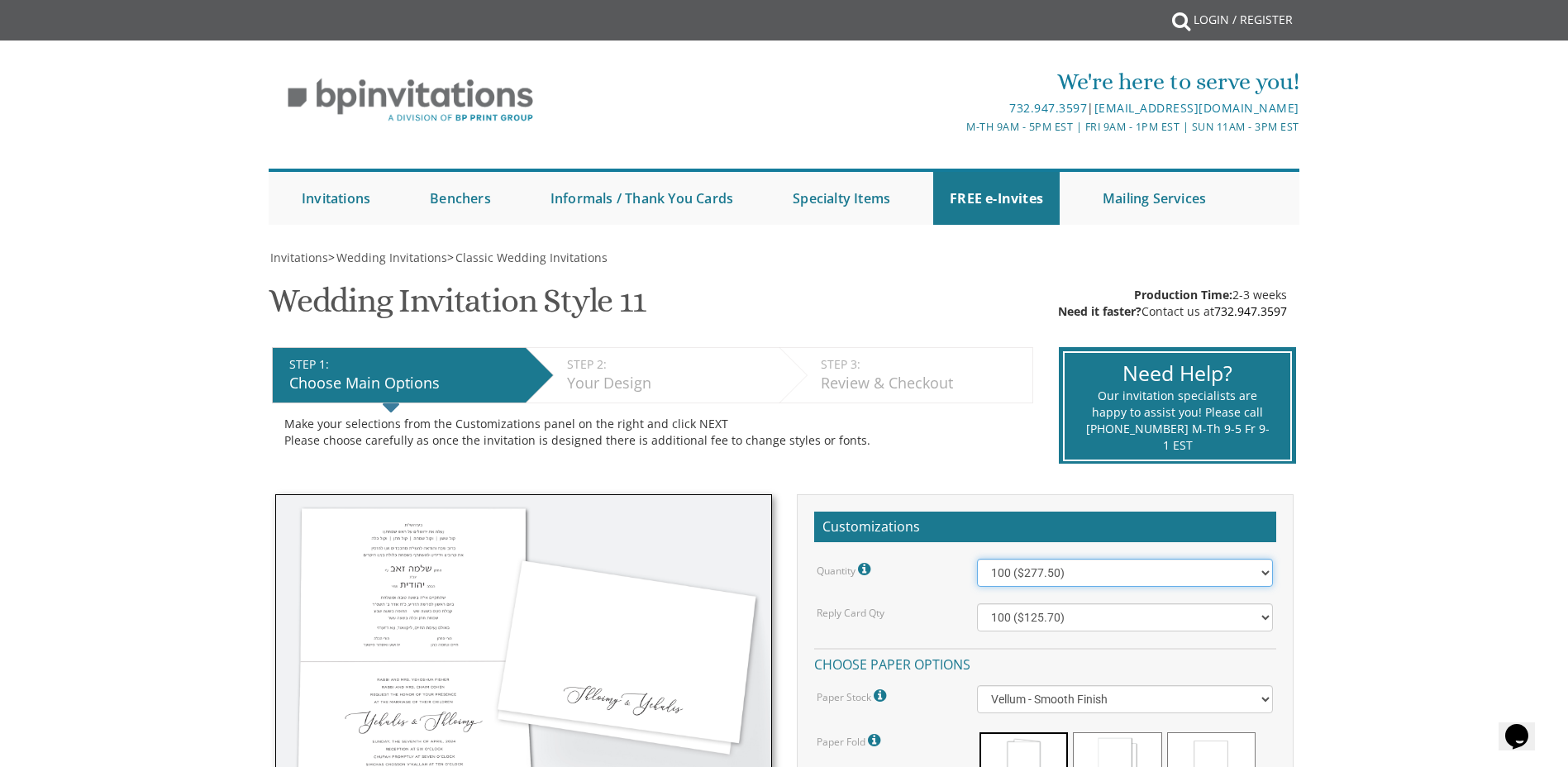
click at [1262, 568] on select "100 ($277.50) 200 ($330.45) 300 ($380.65) 400 ($432.70) 500 ($482.10) 600 ($534…" at bounding box center [1125, 573] width 296 height 28
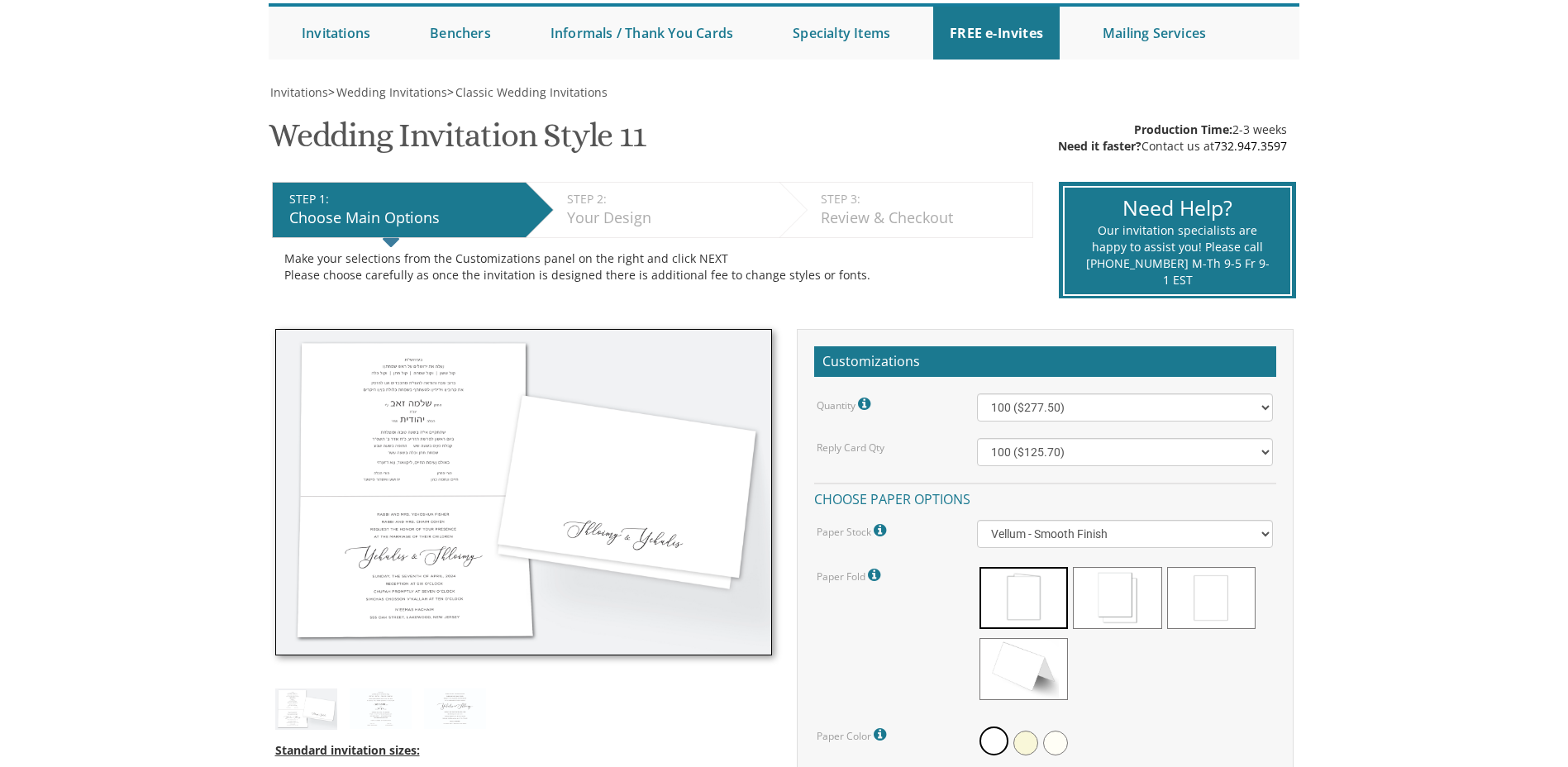
scroll to position [579, 0]
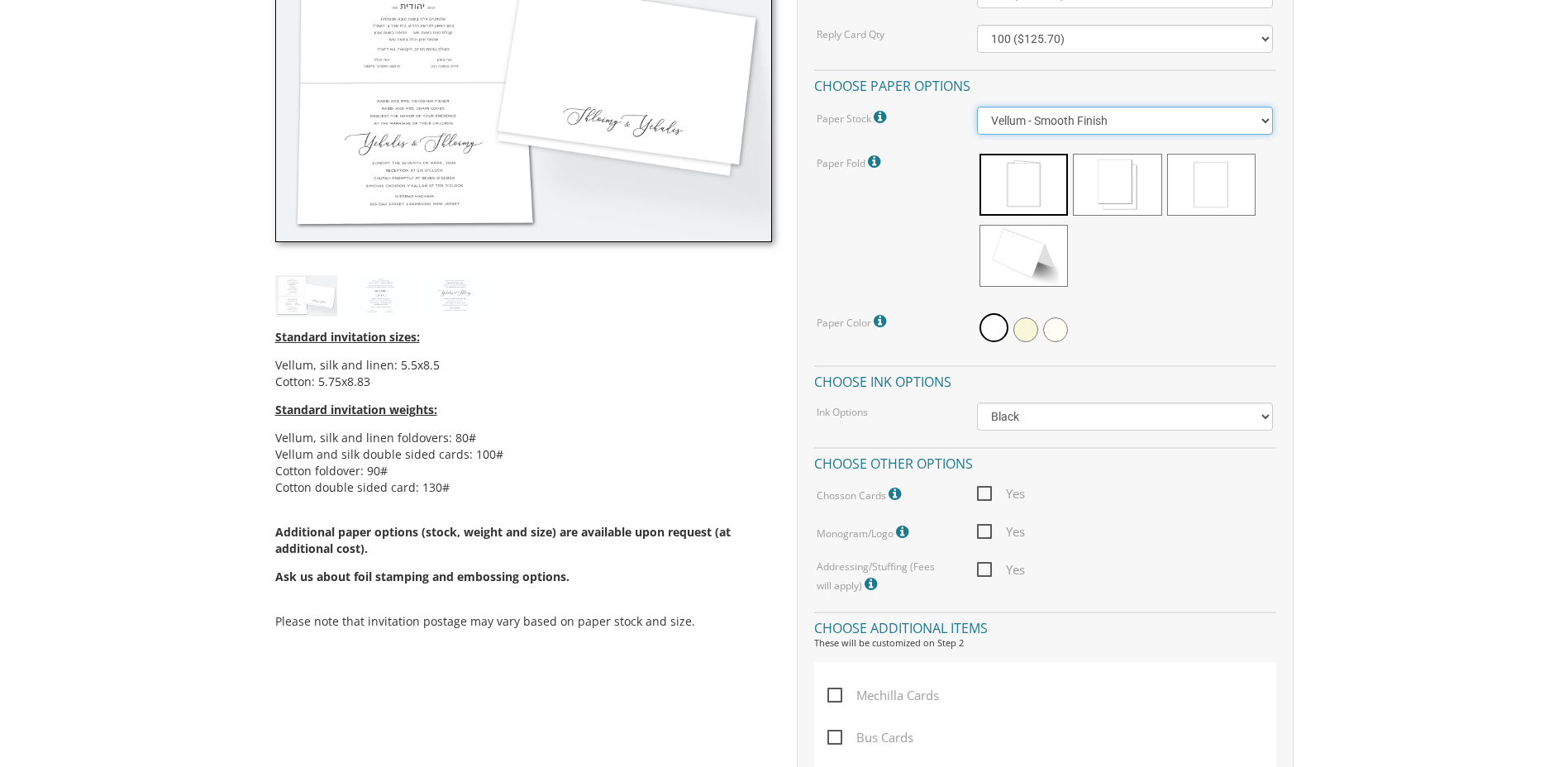
click at [1261, 122] on select "Vellum - Smooth Finish Linen - Subtle Embossed Crosshatch Texture Silk - Soft, …" at bounding box center [1125, 120] width 296 height 28
click at [1330, 179] on body "My Cart {{shoppingcart.totalQuantityDisplay}} Total: {{shoppingcart.subtotal}} …" at bounding box center [784, 607] width 1568 height 2373
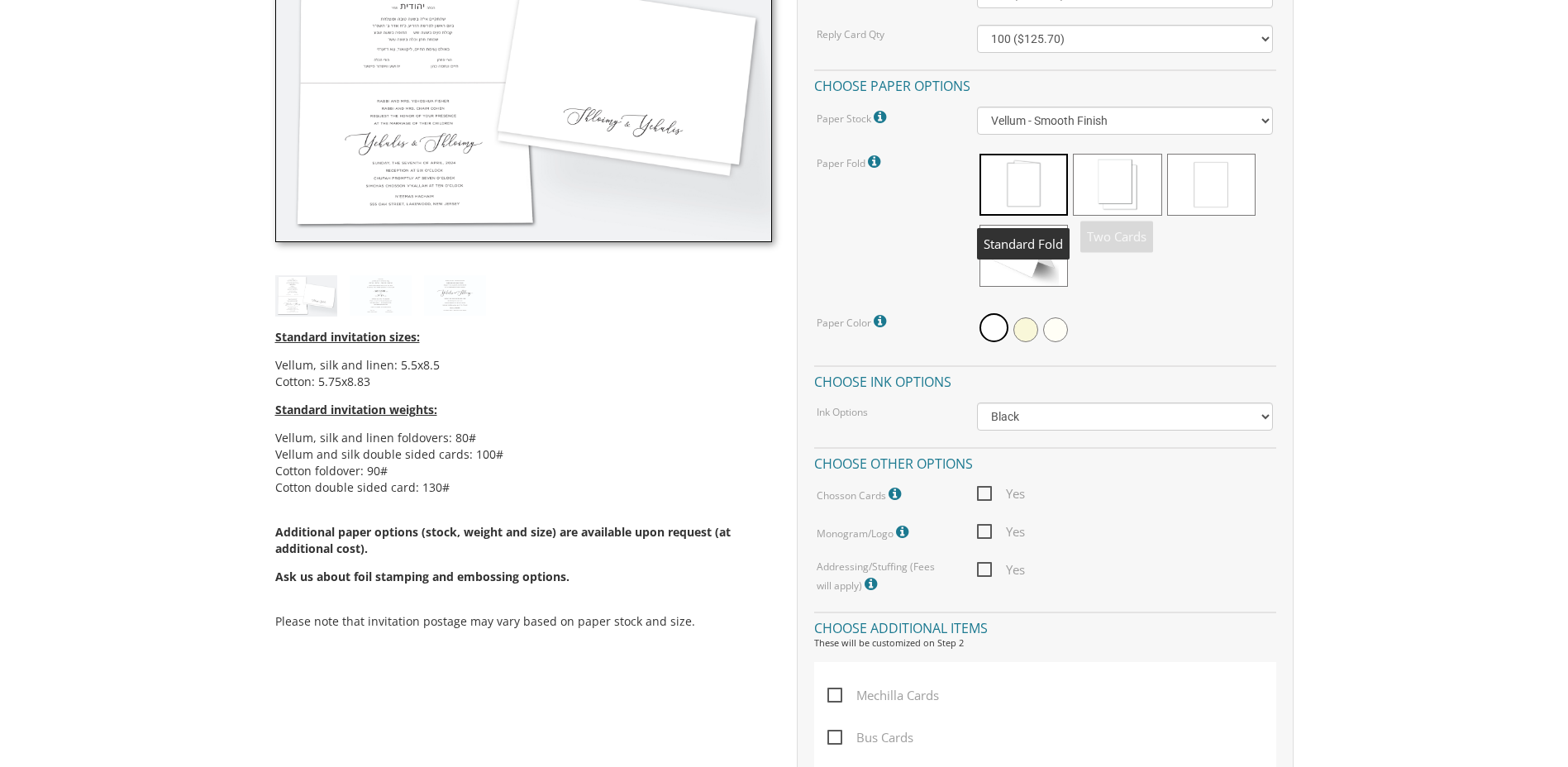
scroll to position [413, 0]
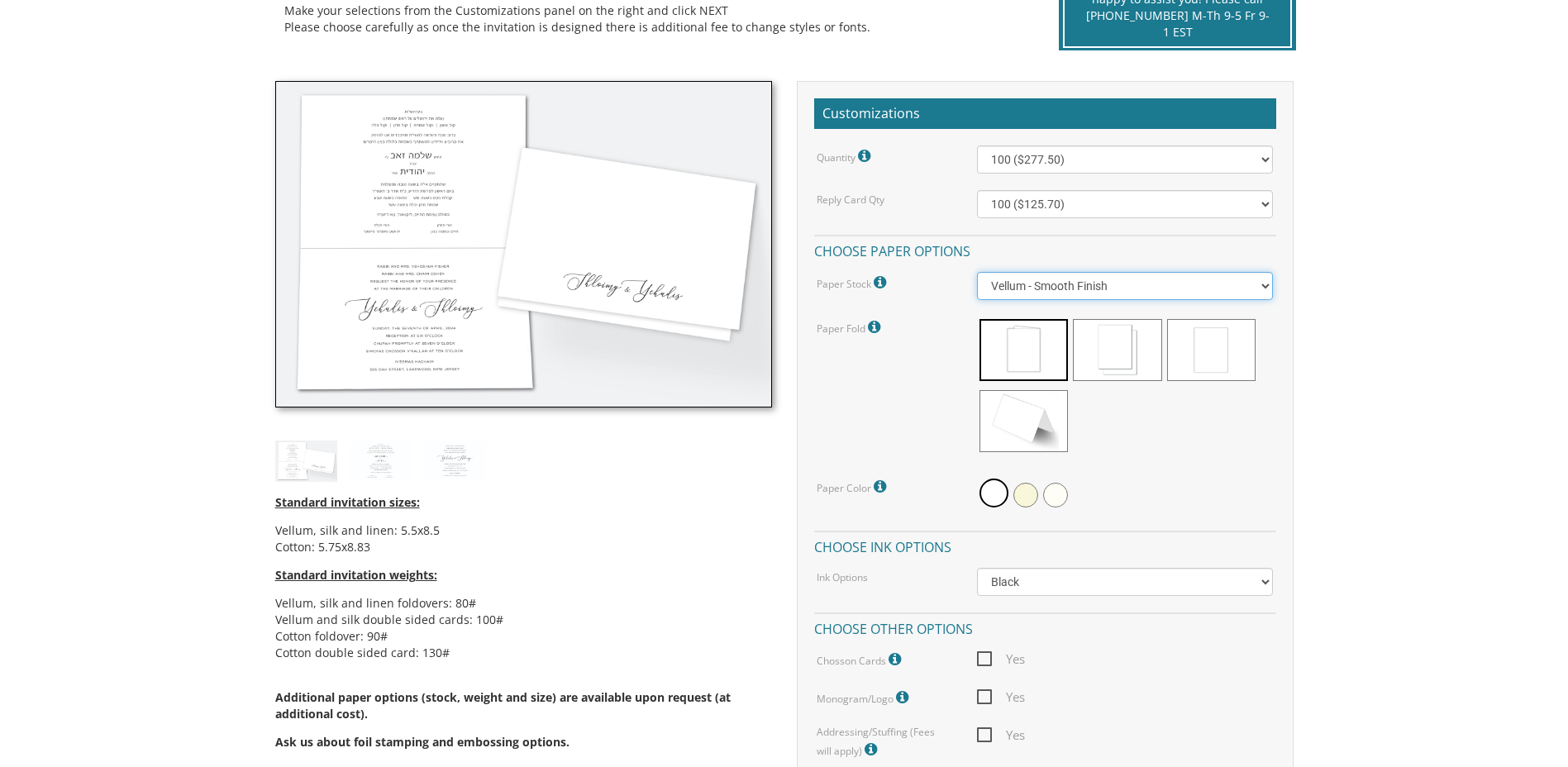
drag, startPoint x: 1262, startPoint y: 286, endPoint x: 1232, endPoint y: 302, distance: 34.0
click at [1262, 286] on select "Vellum - Smooth Finish Linen - Subtle Embossed Crosshatch Texture Silk - Soft, …" at bounding box center [1125, 286] width 296 height 28
click at [977, 272] on select "Vellum - Smooth Finish Linen - Subtle Embossed Crosshatch Texture Silk - Soft, …" at bounding box center [1125, 286] width 296 height 28
click at [1264, 284] on select "Vellum - Smooth Finish Linen - Subtle Embossed Crosshatch Texture Silk - Soft, …" at bounding box center [1125, 286] width 296 height 28
click at [977, 272] on select "Vellum - Smooth Finish Linen - Subtle Embossed Crosshatch Texture Silk - Soft, …" at bounding box center [1125, 286] width 296 height 28
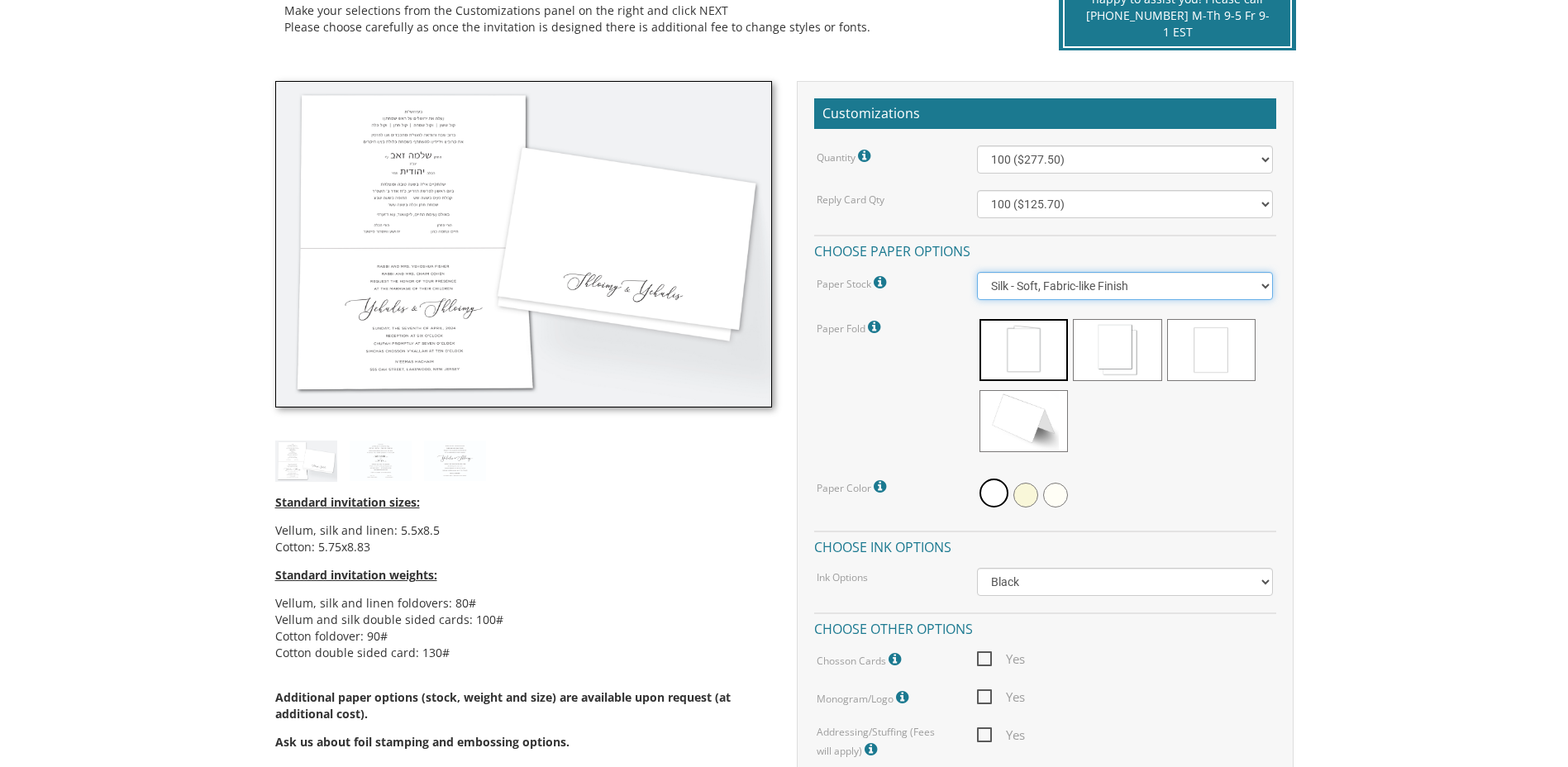
click at [1266, 282] on select "Vellum - Smooth Finish Linen - Subtle Embossed Crosshatch Texture Silk - Soft, …" at bounding box center [1125, 286] width 296 height 28
click at [977, 272] on select "Vellum - Smooth Finish Linen - Subtle Embossed Crosshatch Texture Silk - Soft, …" at bounding box center [1125, 286] width 296 height 28
click at [1266, 289] on select "Vellum - Smooth Finish Linen - Subtle Embossed Crosshatch Texture Silk - Soft, …" at bounding box center [1125, 286] width 296 height 28
select select "Linen"
click at [977, 272] on select "Vellum - Smooth Finish Linen - Subtle Embossed Crosshatch Texture Silk - Soft, …" at bounding box center [1125, 286] width 296 height 28
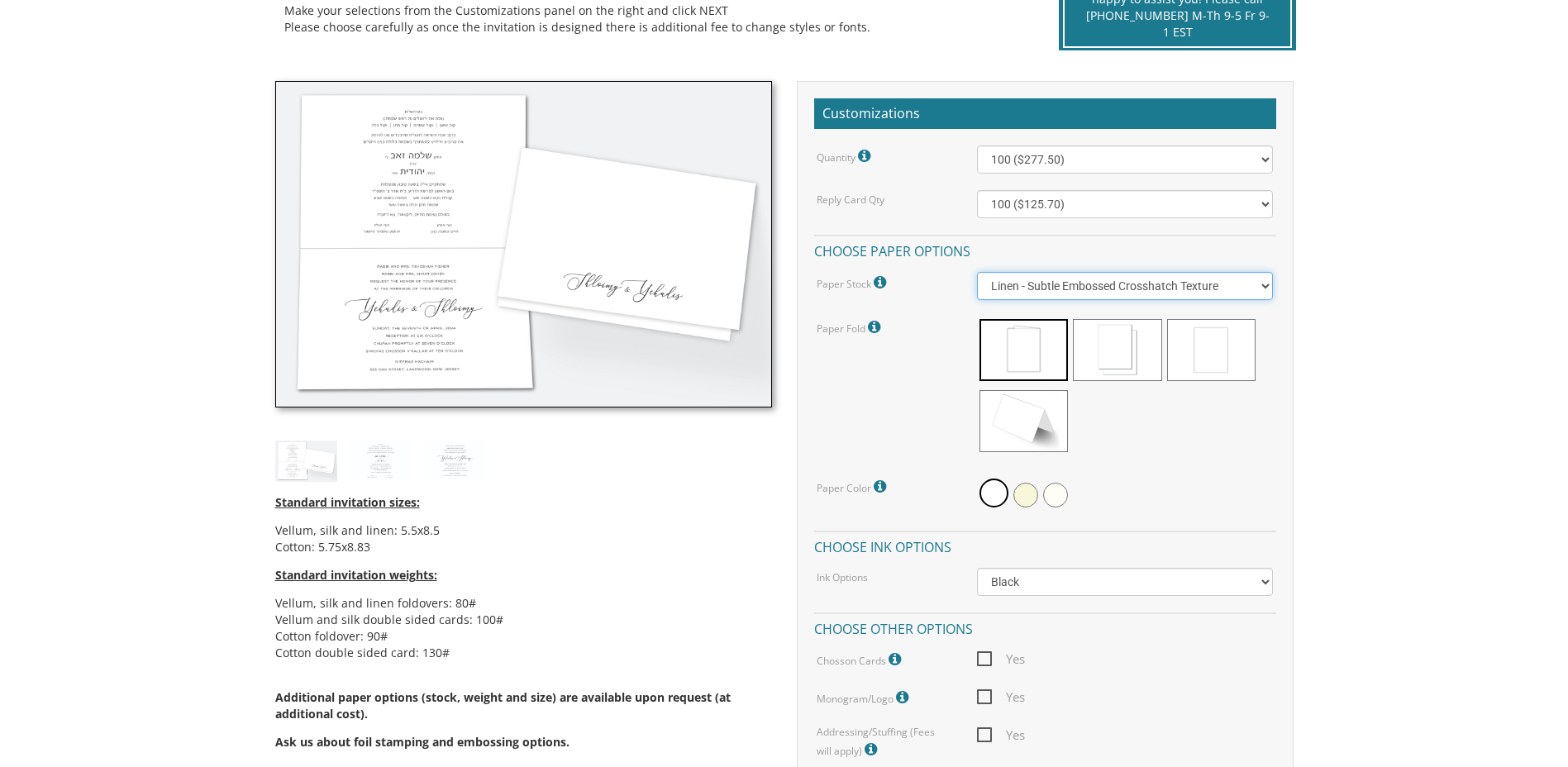
scroll to position [496, 0]
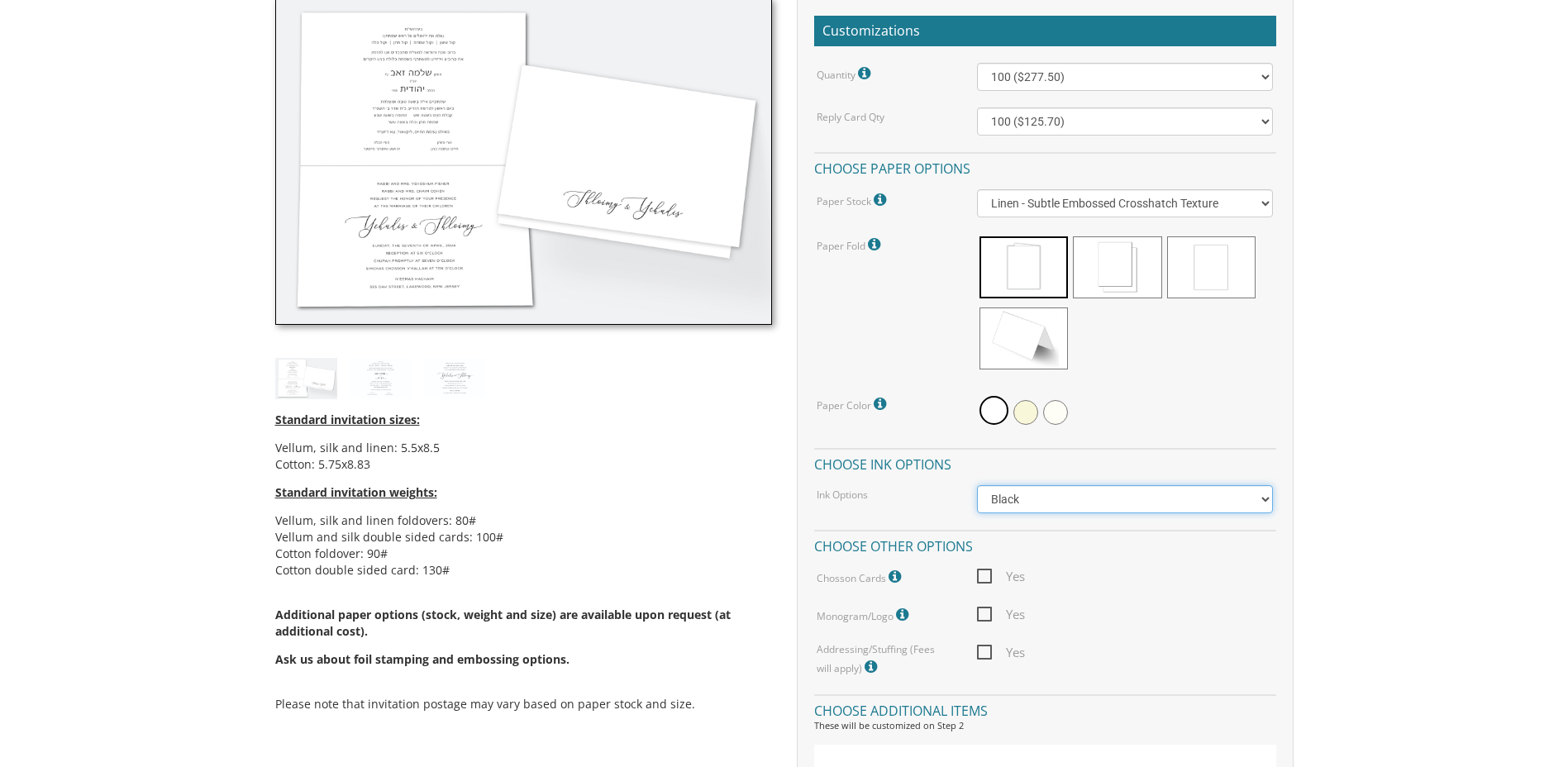
click at [1267, 496] on select "Black Colored Ink ($65.00) Black + One Color ($211.00) Two Colors ($265.00)" at bounding box center [1125, 499] width 296 height 28
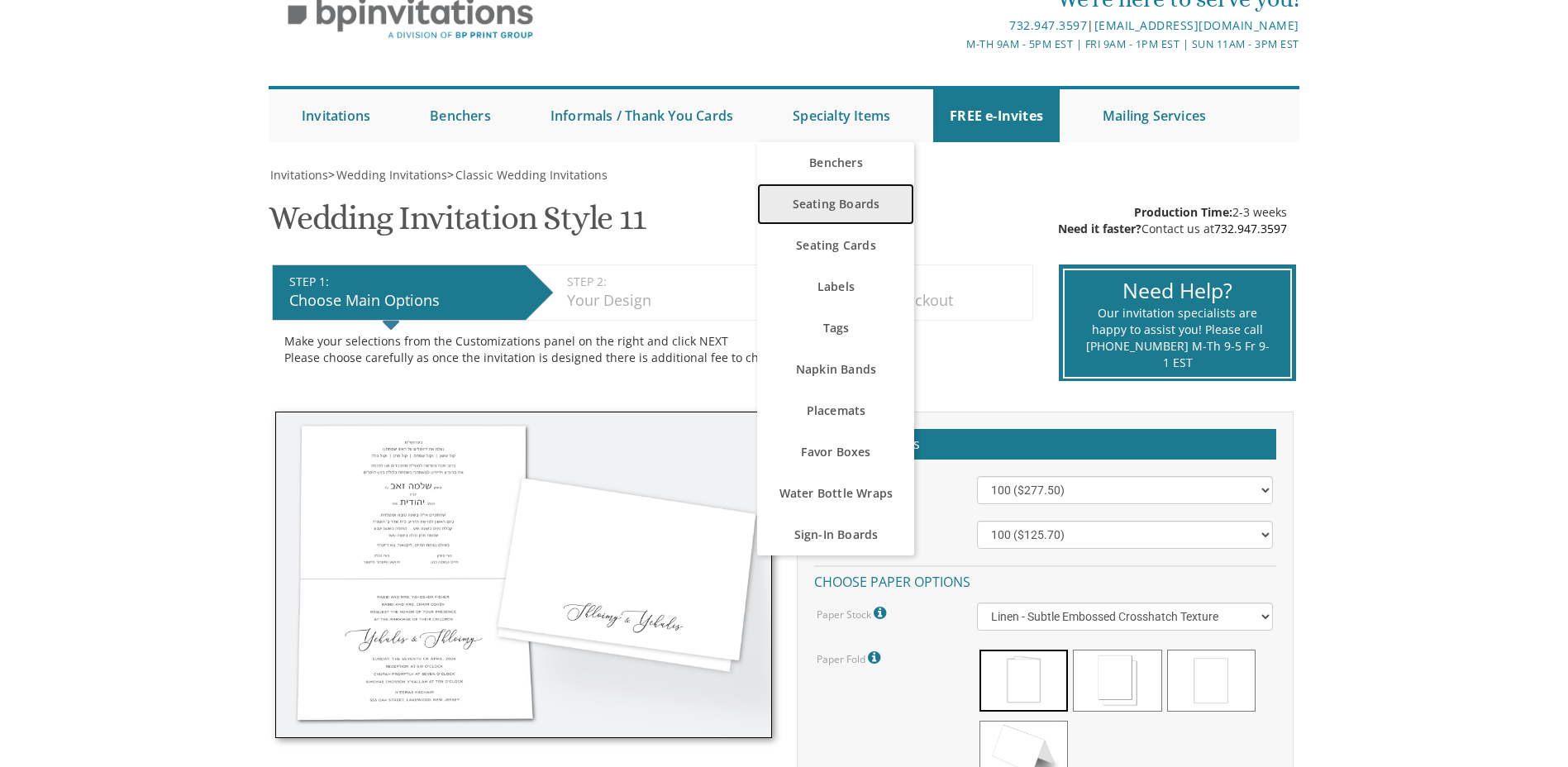
click at [839, 196] on link "Seating Boards" at bounding box center [836, 204] width 157 height 41
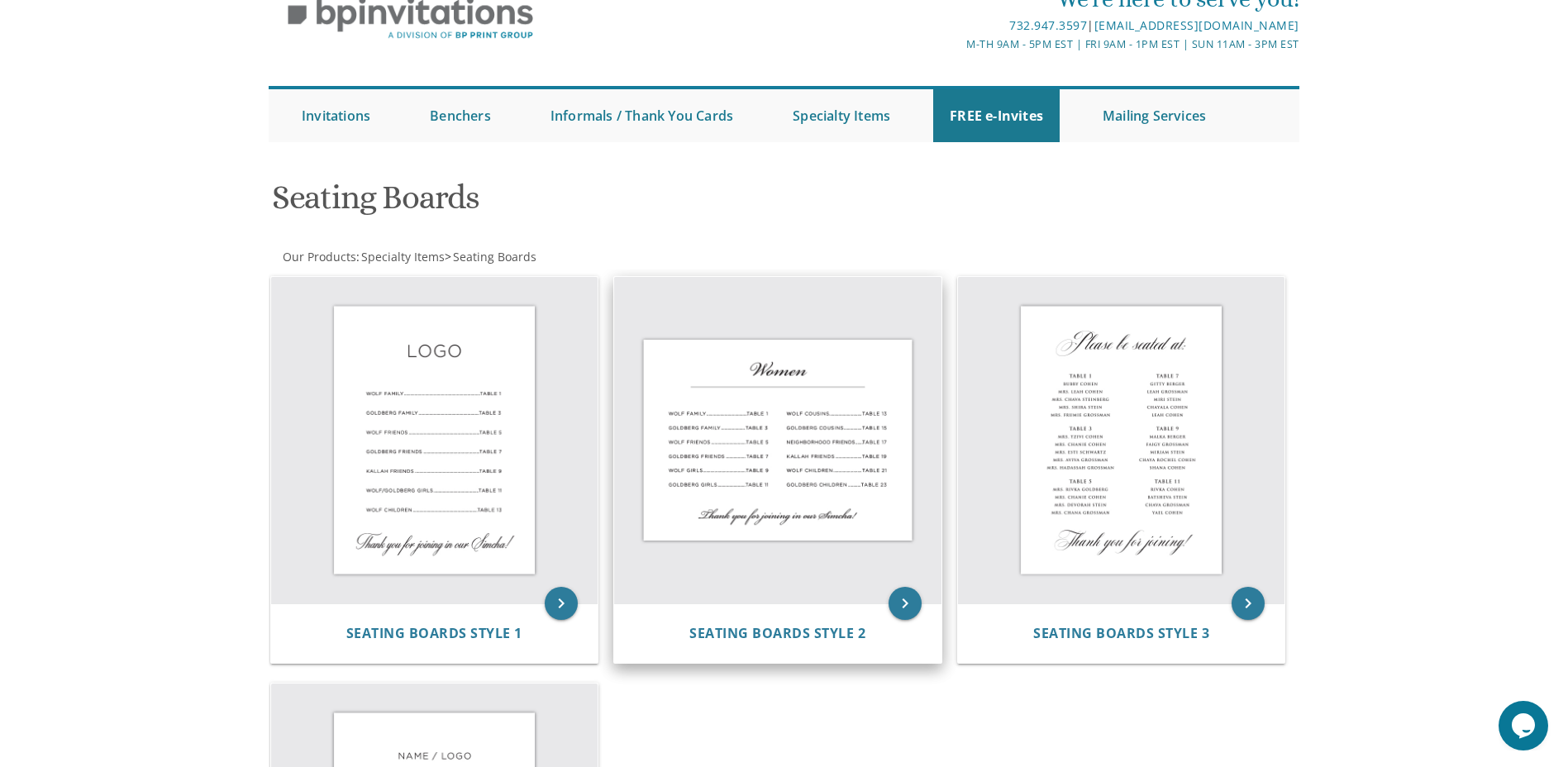
scroll to position [166, 0]
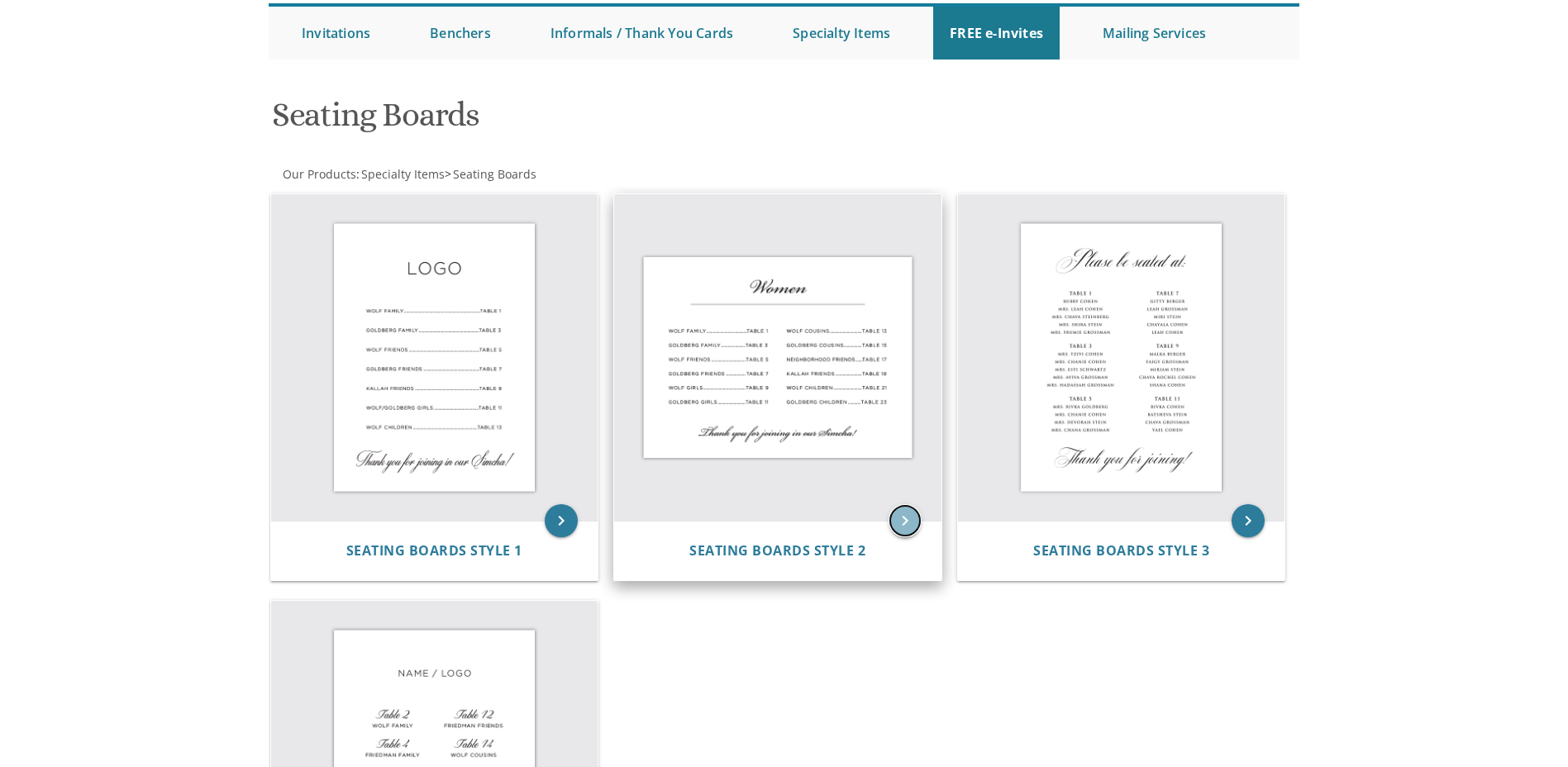
click at [899, 517] on icon "keyboard_arrow_right" at bounding box center [905, 520] width 33 height 33
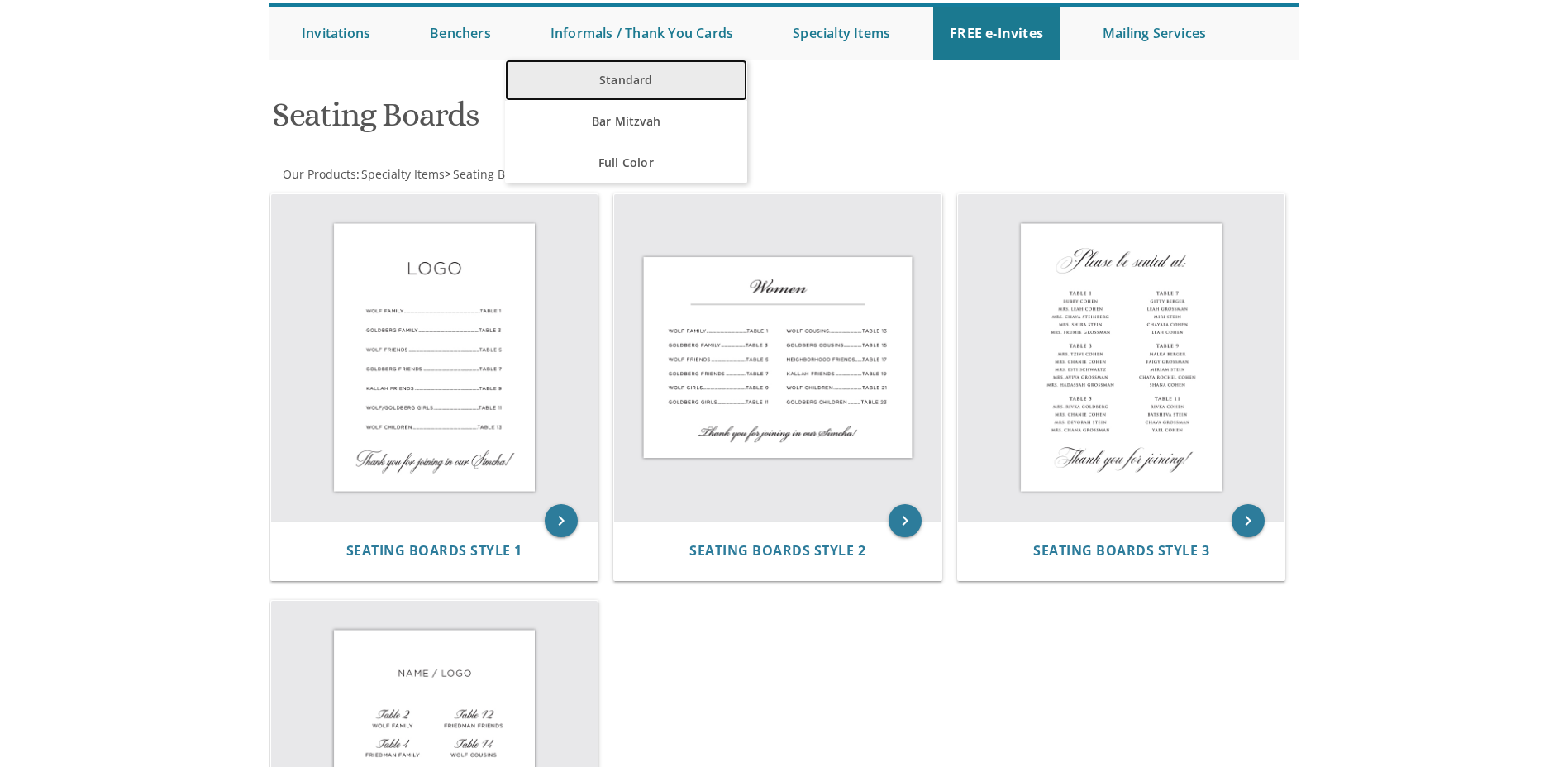
click at [653, 81] on link "Standard" at bounding box center [626, 80] width 242 height 41
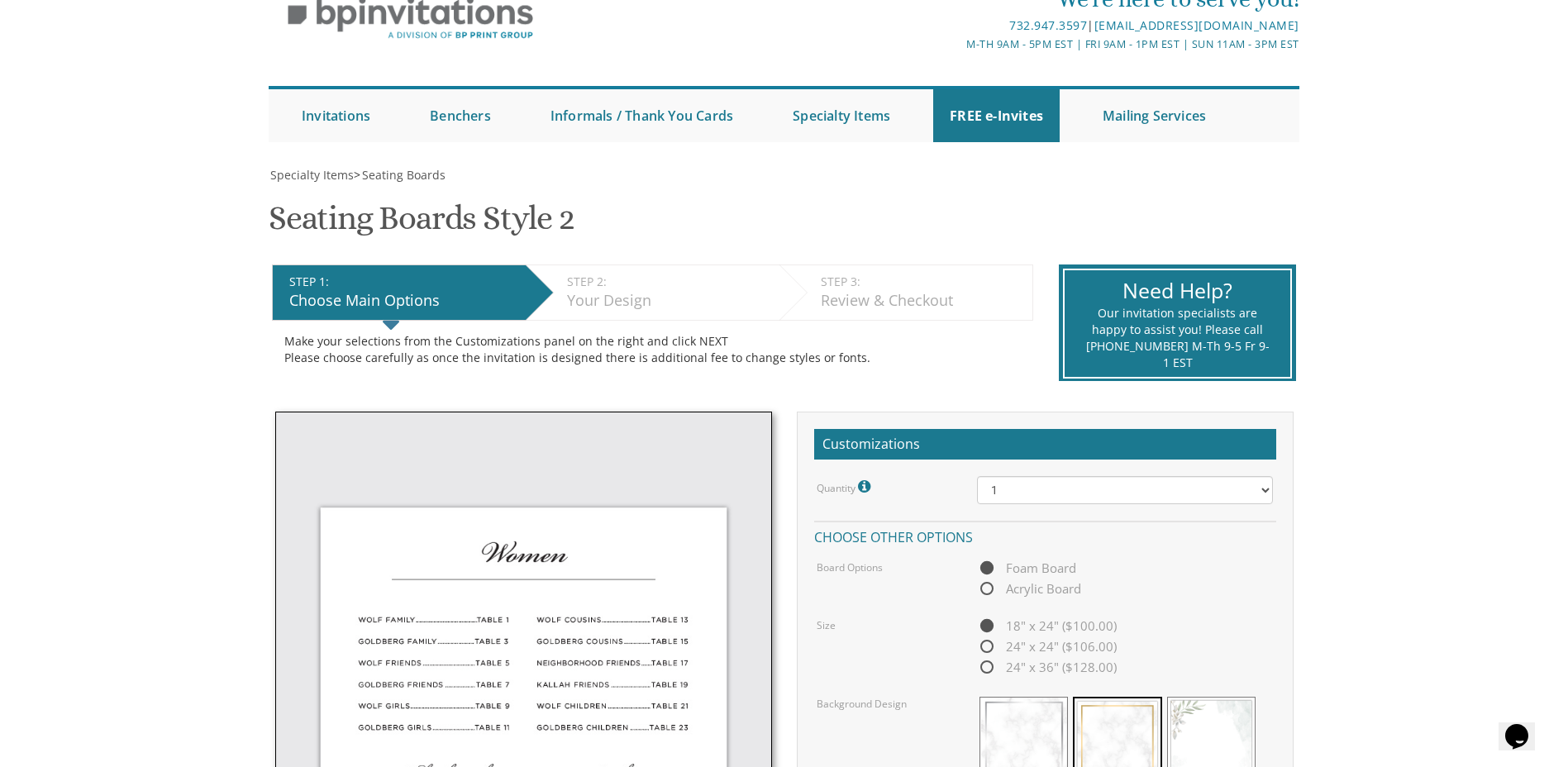
scroll to position [248, 0]
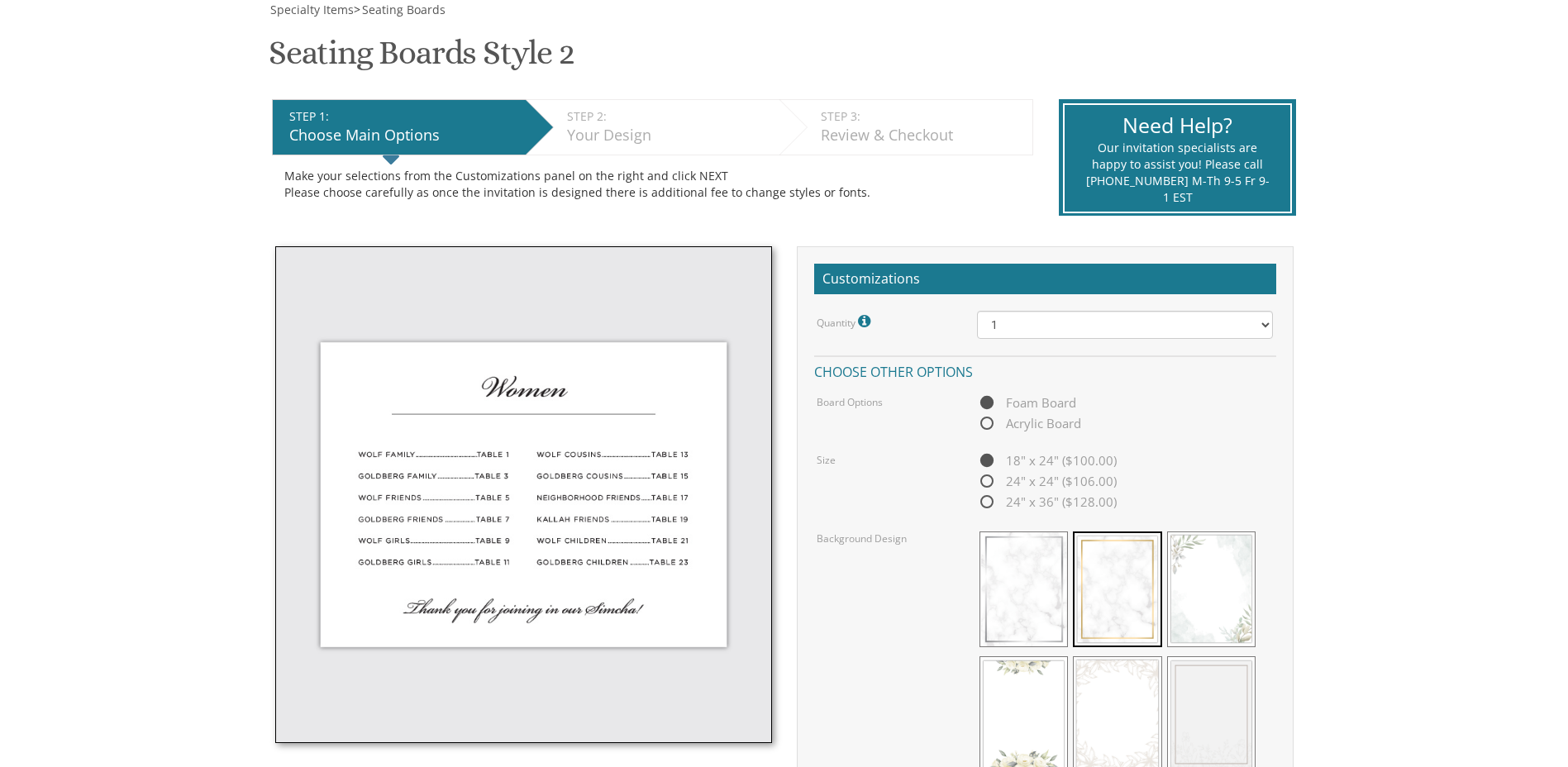
click at [992, 420] on span "Acrylic Board" at bounding box center [1029, 423] width 104 height 21
click at [988, 420] on input "Acrylic Board" at bounding box center [982, 424] width 11 height 11
radio input "true"
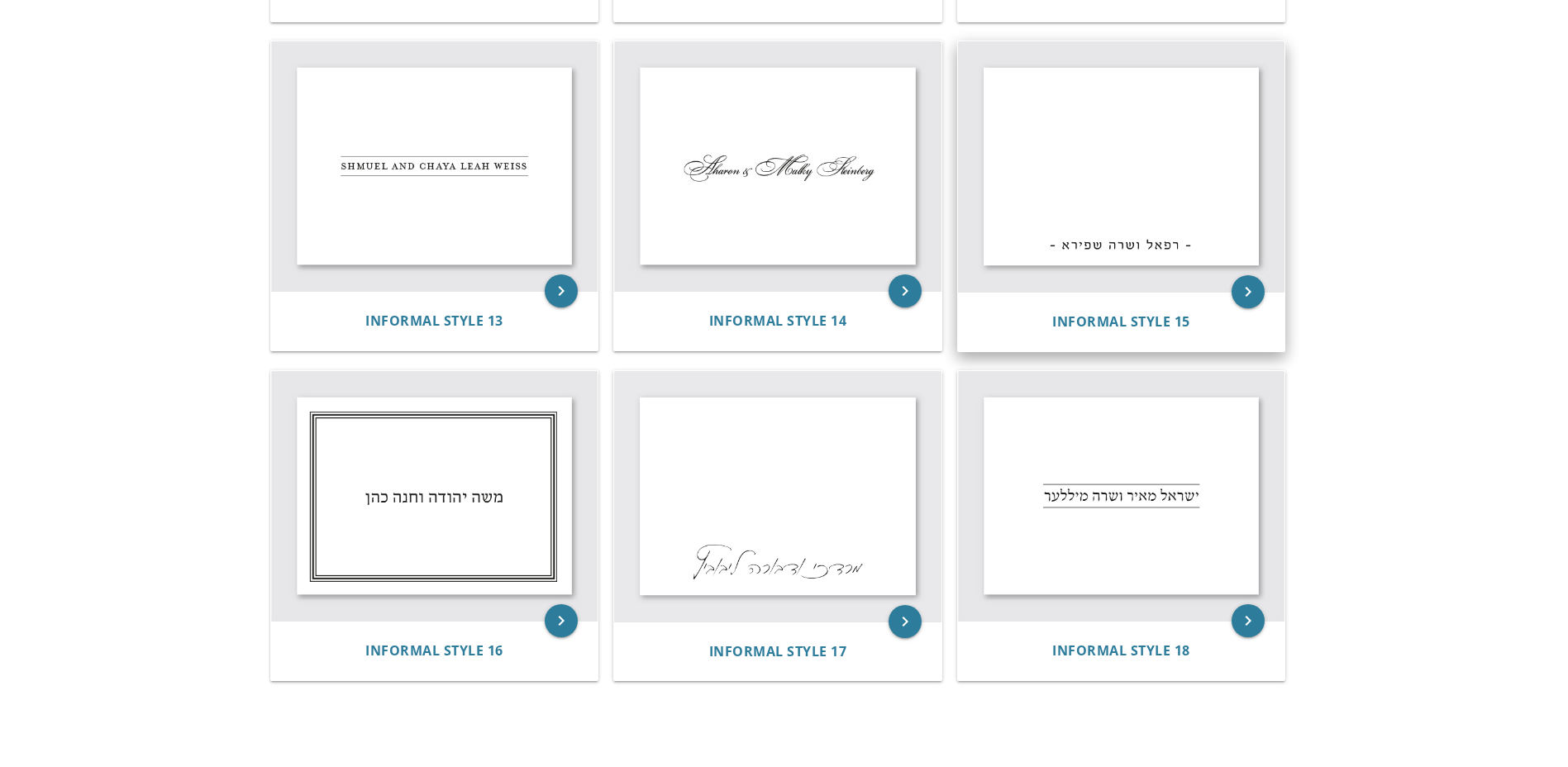
scroll to position [1406, 0]
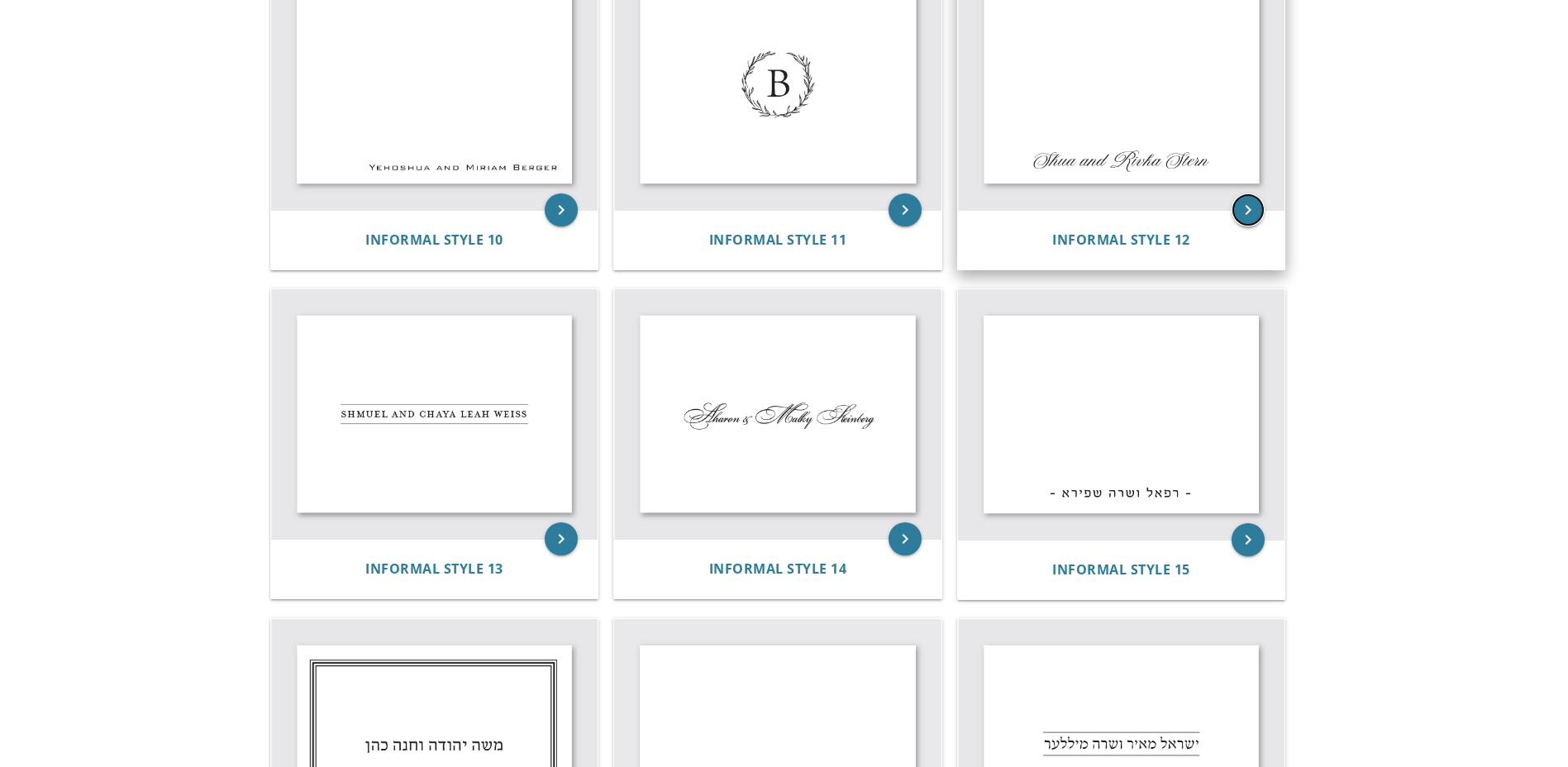
click at [1254, 198] on icon "keyboard_arrow_right" at bounding box center [1249, 210] width 33 height 33
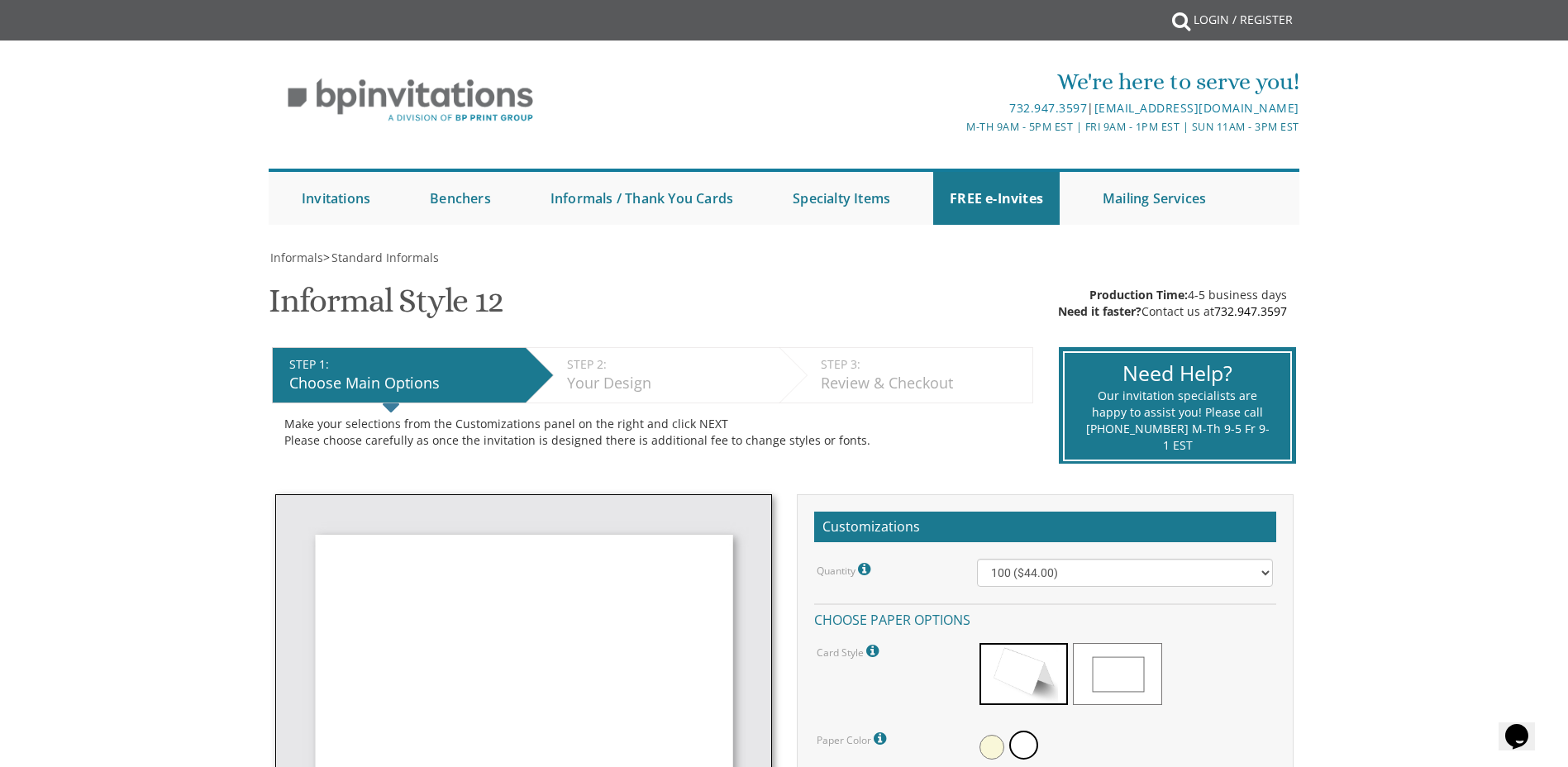
scroll to position [166, 0]
